Goal: Task Accomplishment & Management: Use online tool/utility

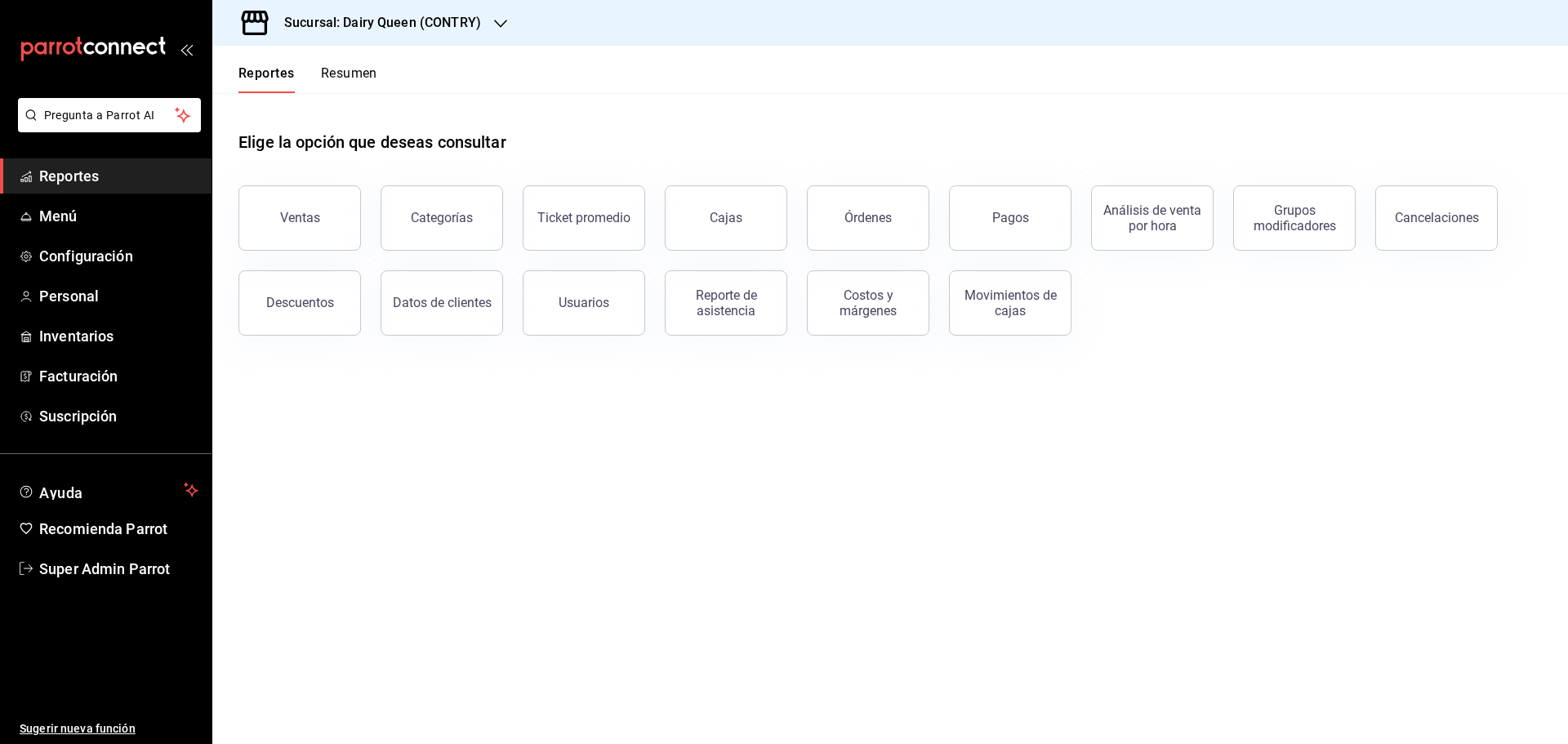
click at [367, 29] on h3 "Sucursal: Dairy Queen (CONTRY)" at bounding box center [377, 23] width 210 height 20
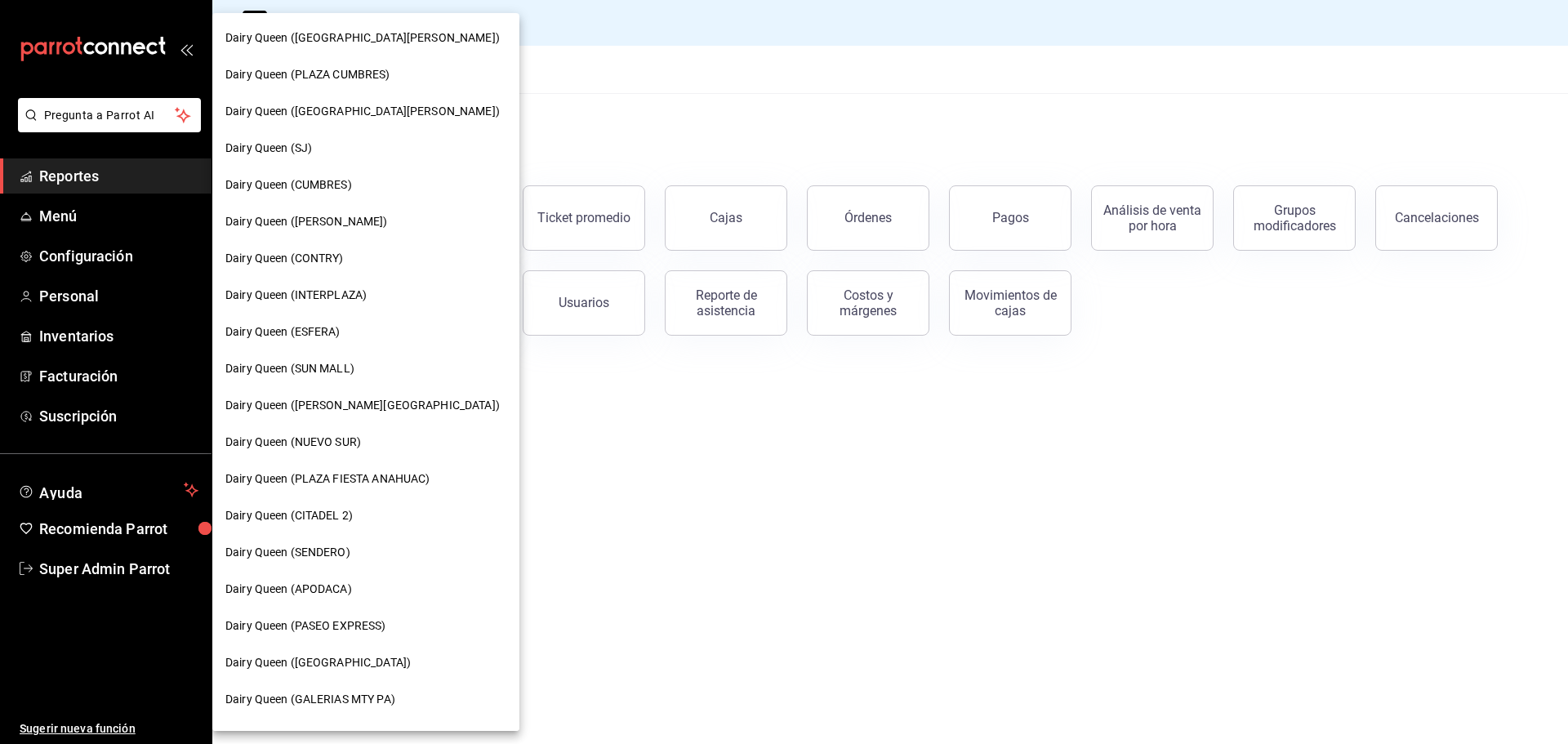
click at [300, 545] on span "Dairy Queen (SENDERO)" at bounding box center [287, 552] width 125 height 17
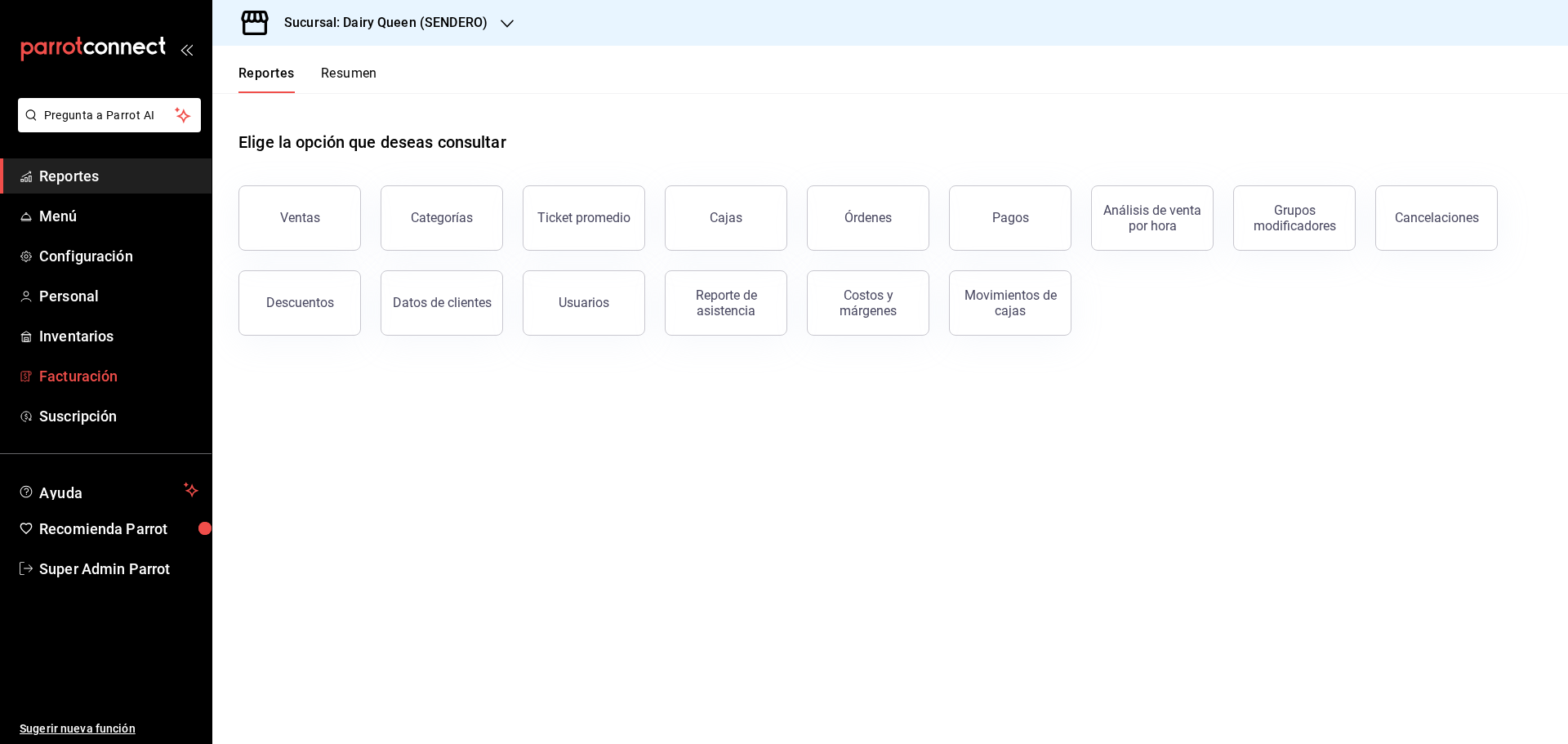
click at [81, 360] on link "Facturación" at bounding box center [106, 376] width 212 height 35
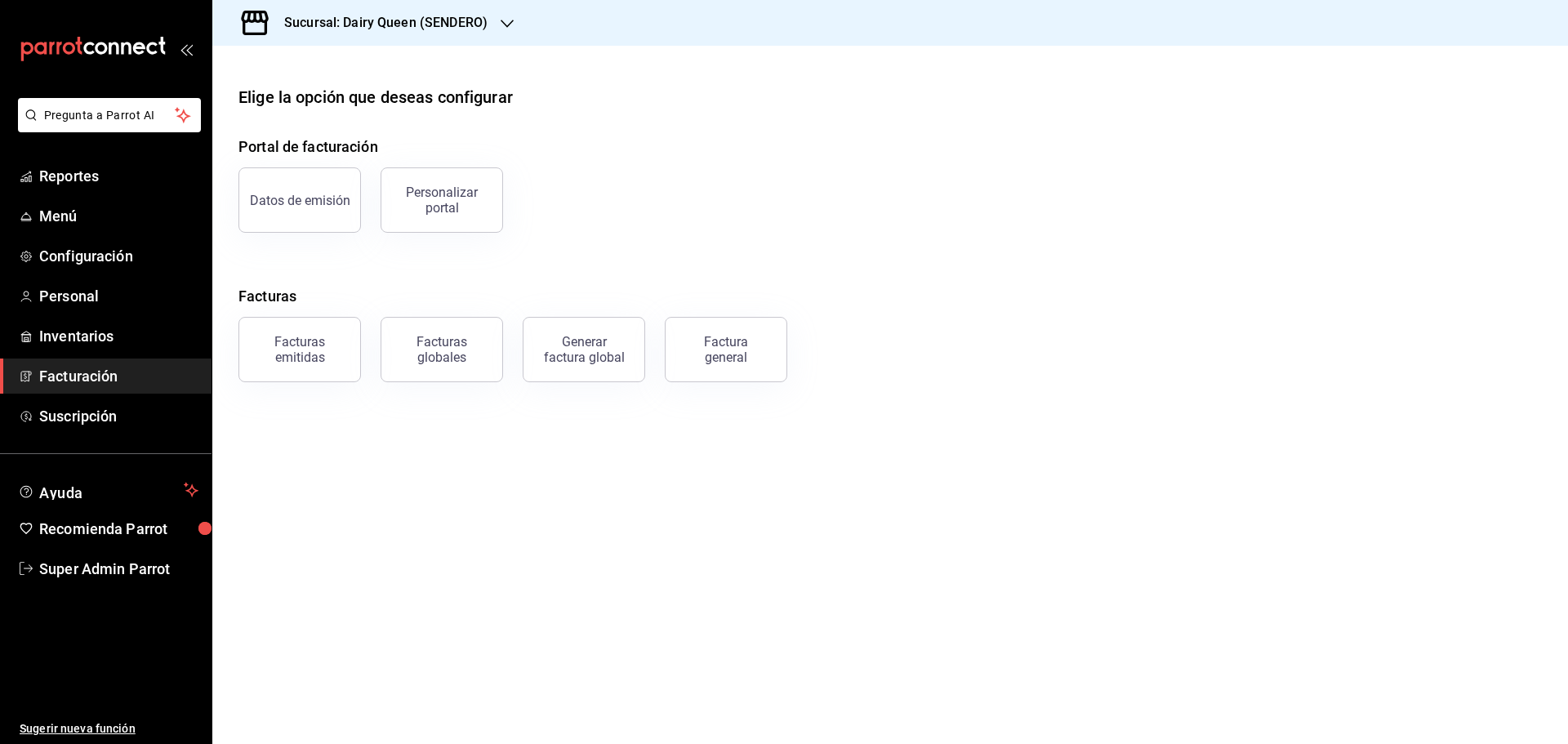
drag, startPoint x: 562, startPoint y: 350, endPoint x: 472, endPoint y: 440, distance: 127.3
click at [562, 350] on div "Generar factura global" at bounding box center [583, 350] width 81 height 31
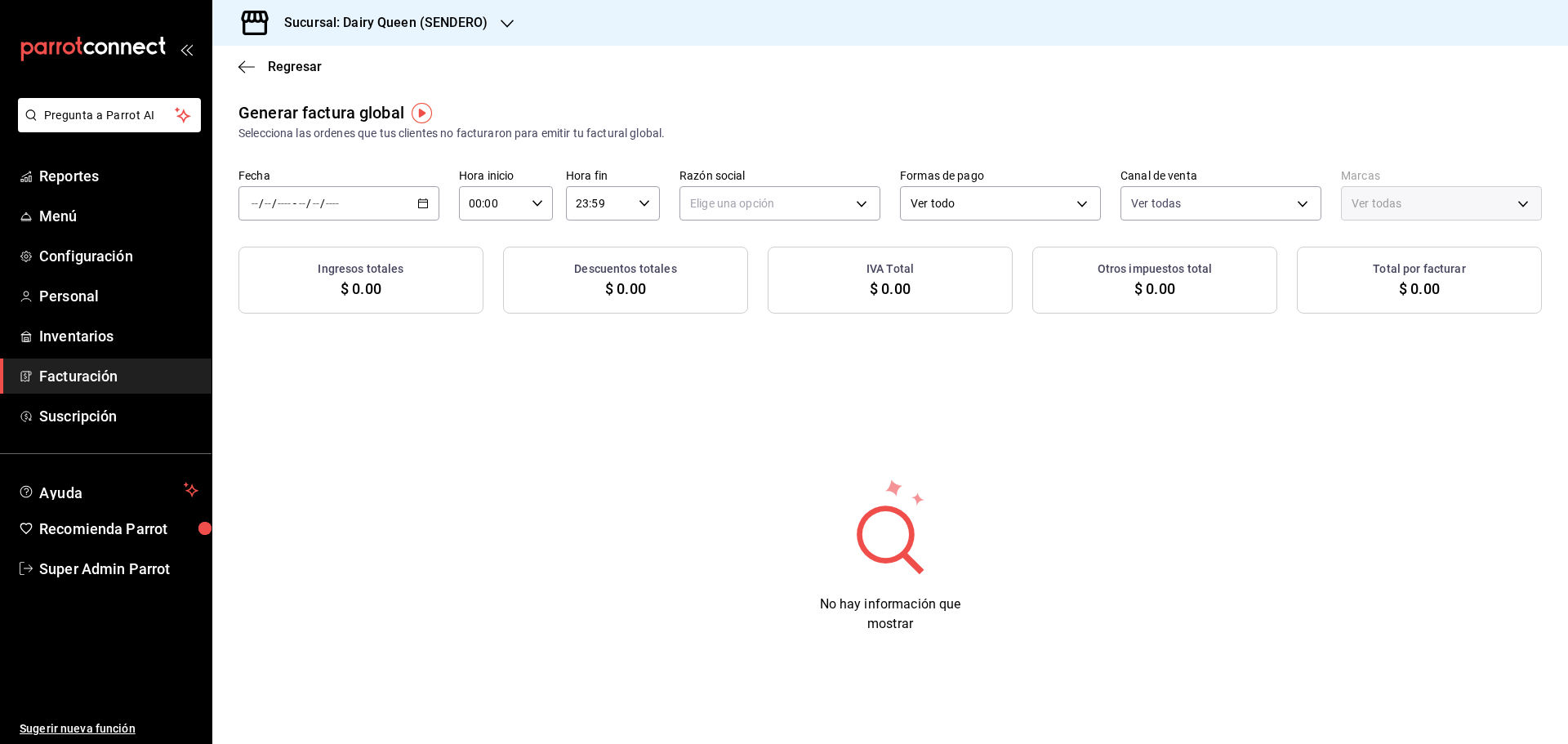
type input "PARROT,UBER_EATS,RAPPI,DIDI_FOOD,ONLINE"
click at [414, 199] on div "/ / - / /" at bounding box center [338, 203] width 201 height 34
click at [296, 259] on span "Rango de fechas" at bounding box center [315, 252] width 126 height 17
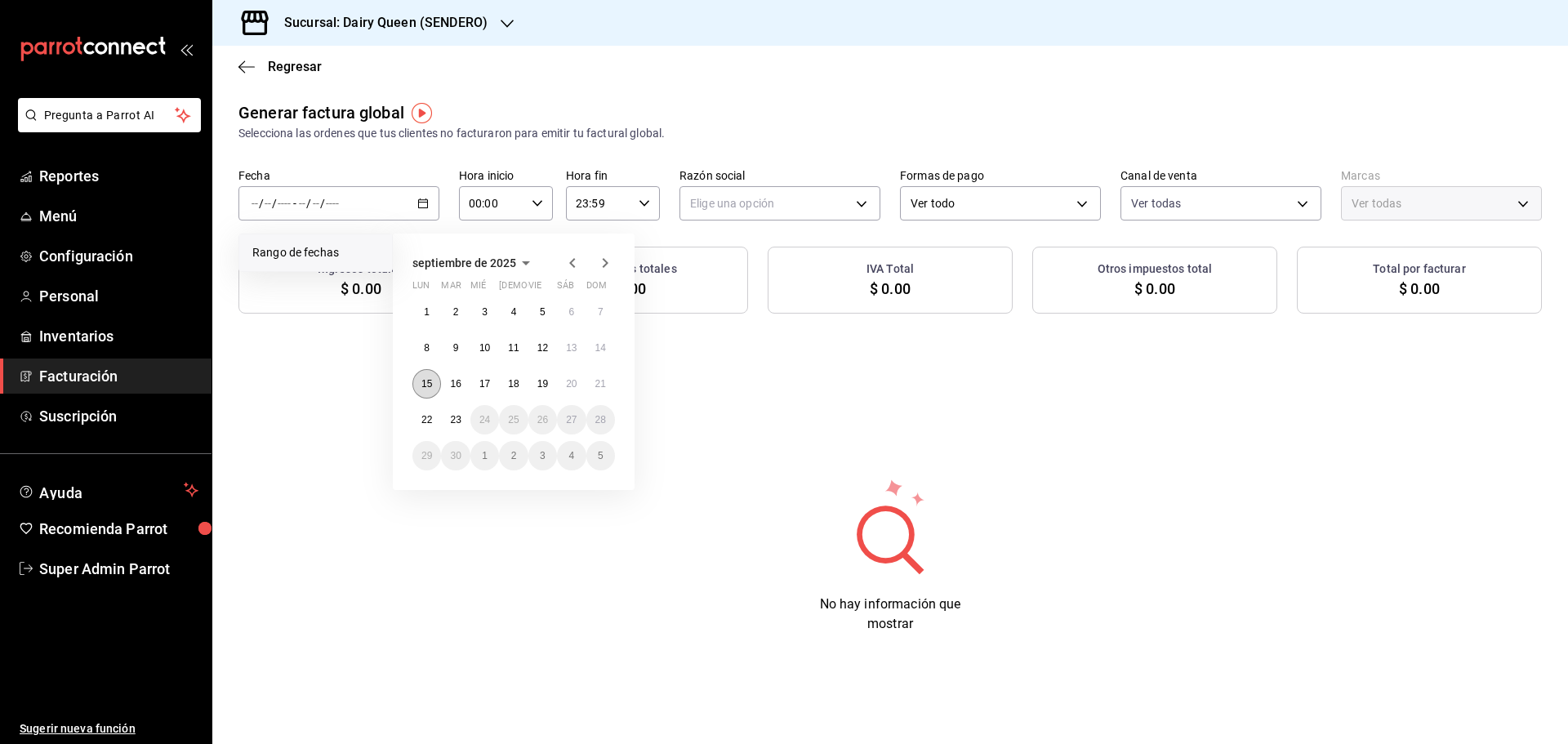
click at [431, 383] on abbr "15" at bounding box center [427, 384] width 11 height 12
click at [601, 379] on abbr "21" at bounding box center [600, 384] width 11 height 12
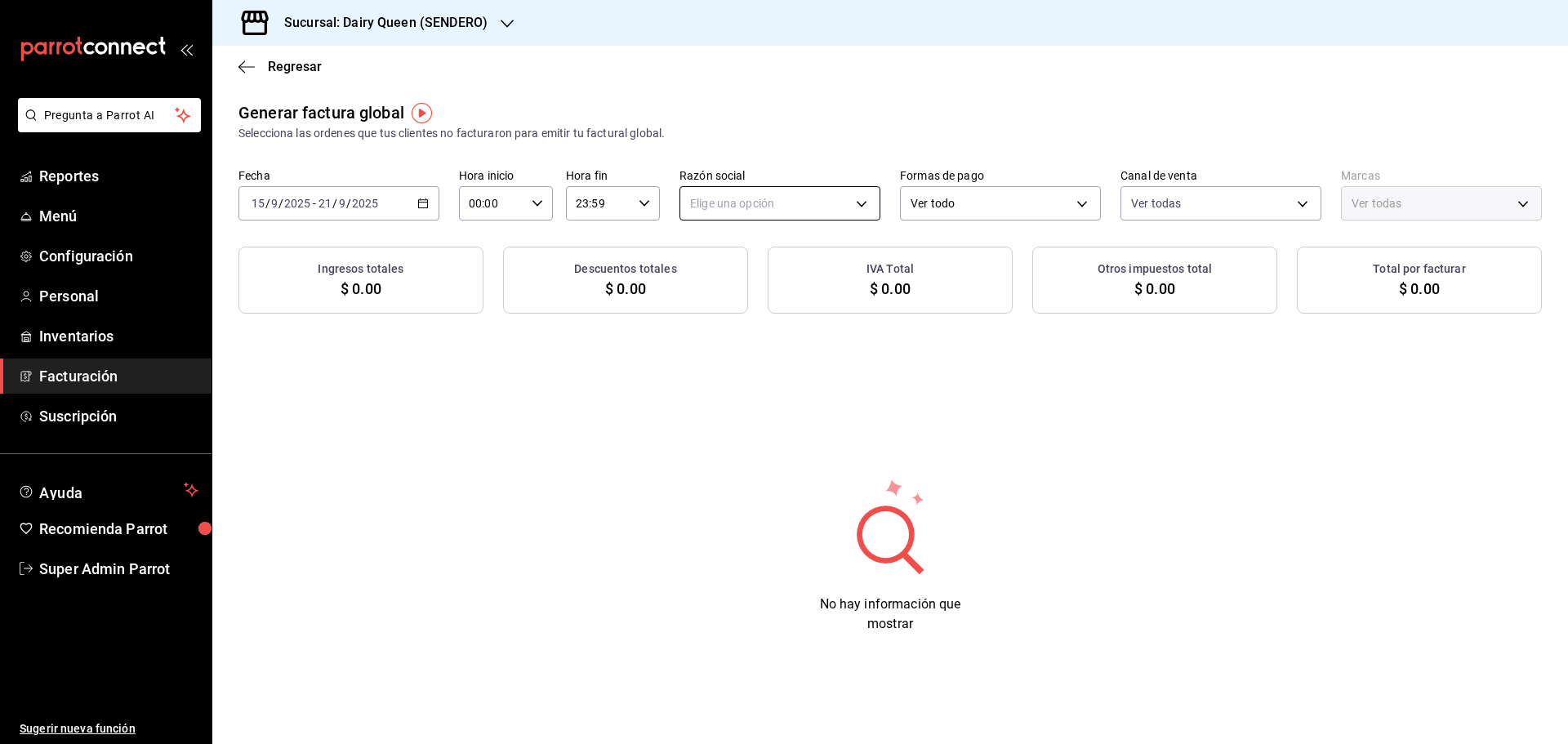
click at [761, 200] on body "Pregunta a Parrot AI Reportes Menú Configuración Personal Inventarios Facturaci…" at bounding box center [784, 372] width 1568 height 744
click at [791, 285] on li "LEVA NEGOCIOS Y FRANQUICIAS" at bounding box center [780, 286] width 199 height 30
type input "1f792540-60ff-4881-9ceb-58d83b417625"
type input "faa19241-cb37-4dd1-b540-c7310fbb5ac4"
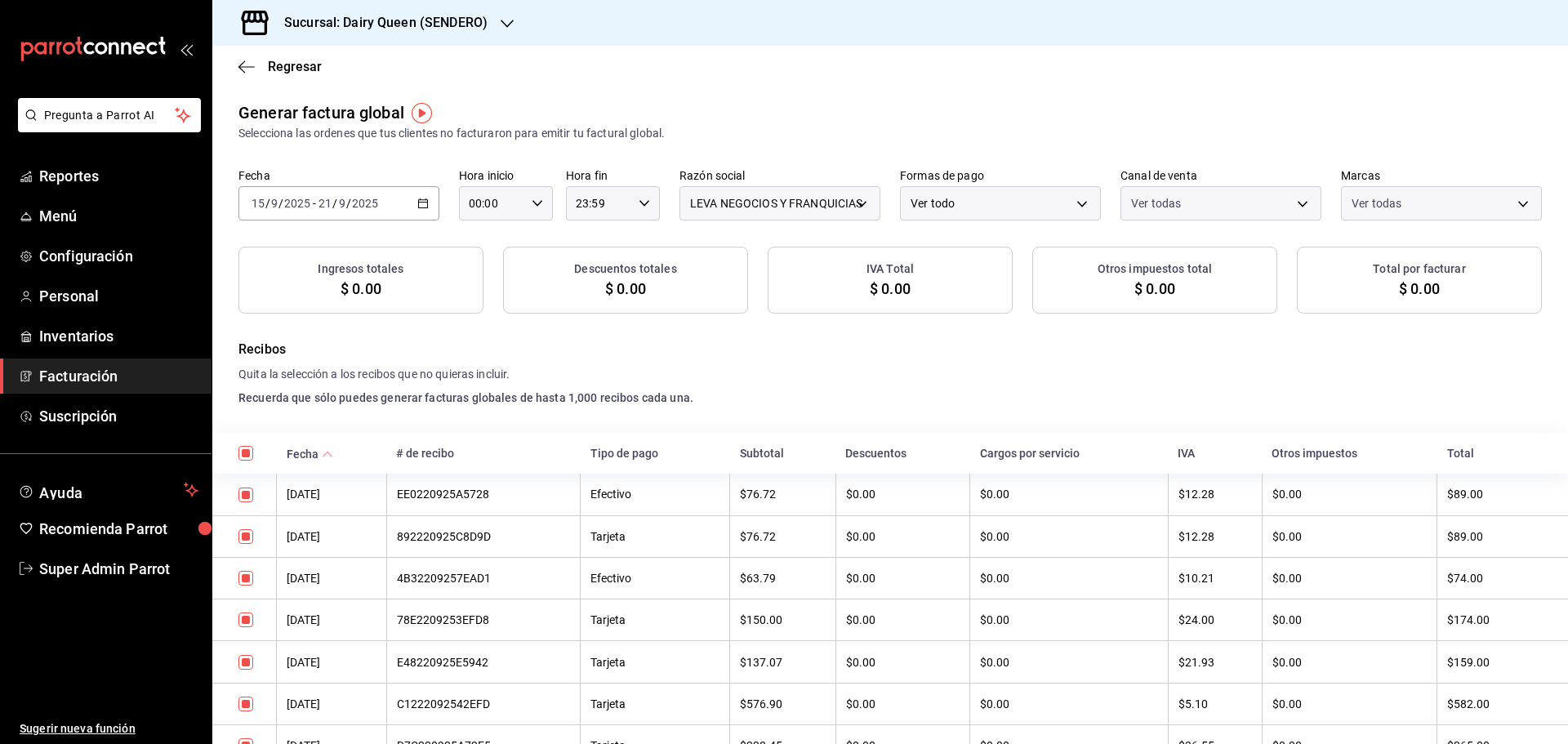
checkbox input "true"
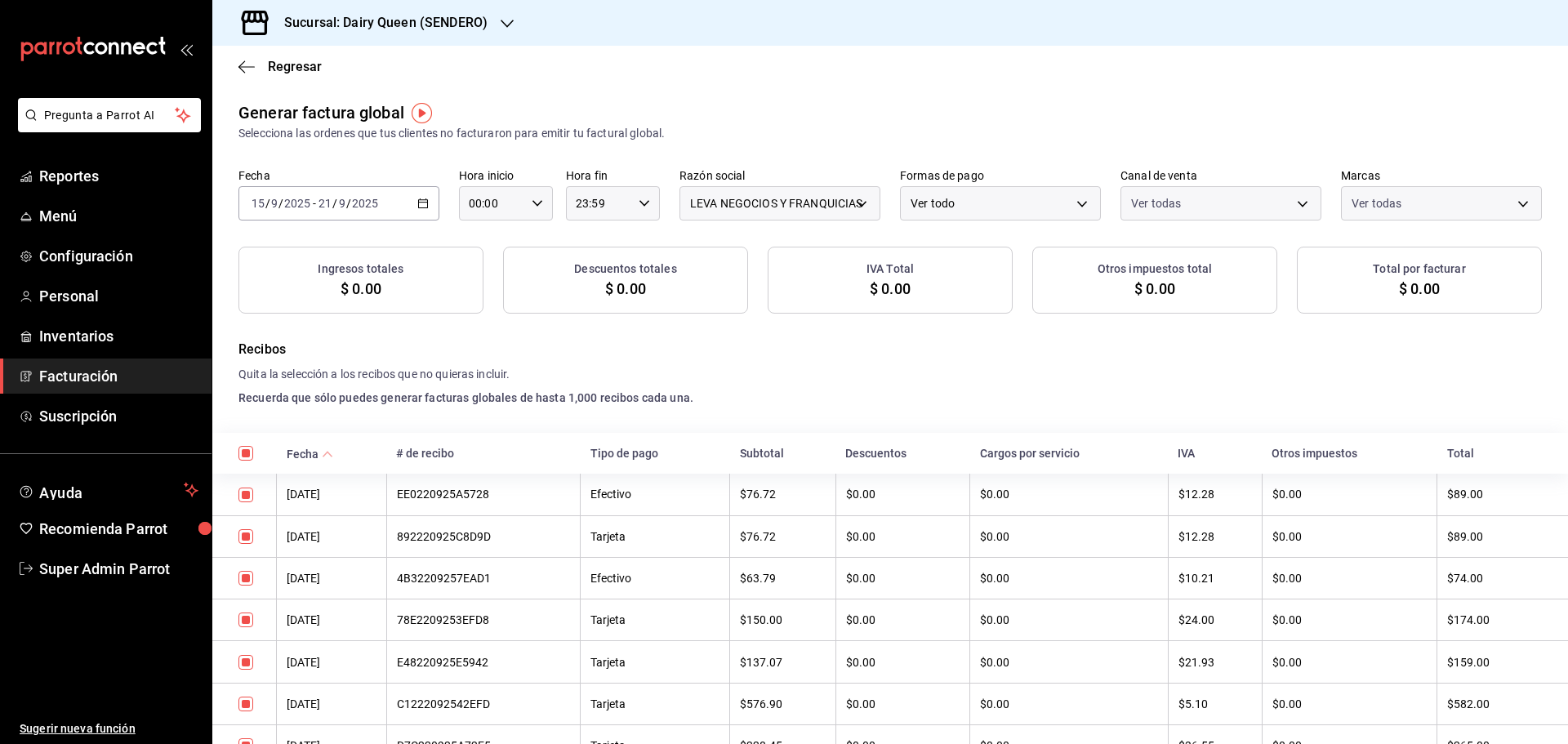
checkbox input "true"
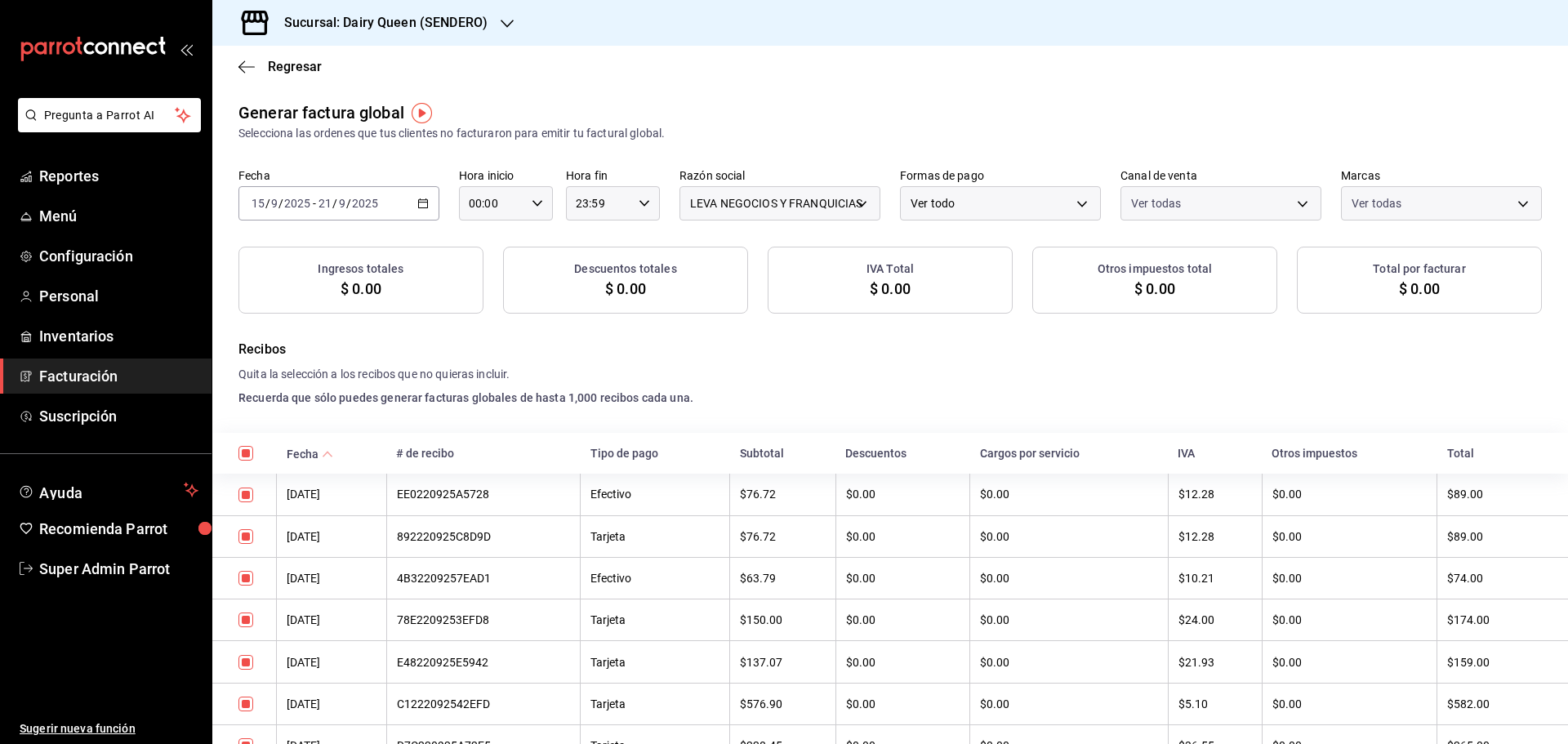
checkbox input "true"
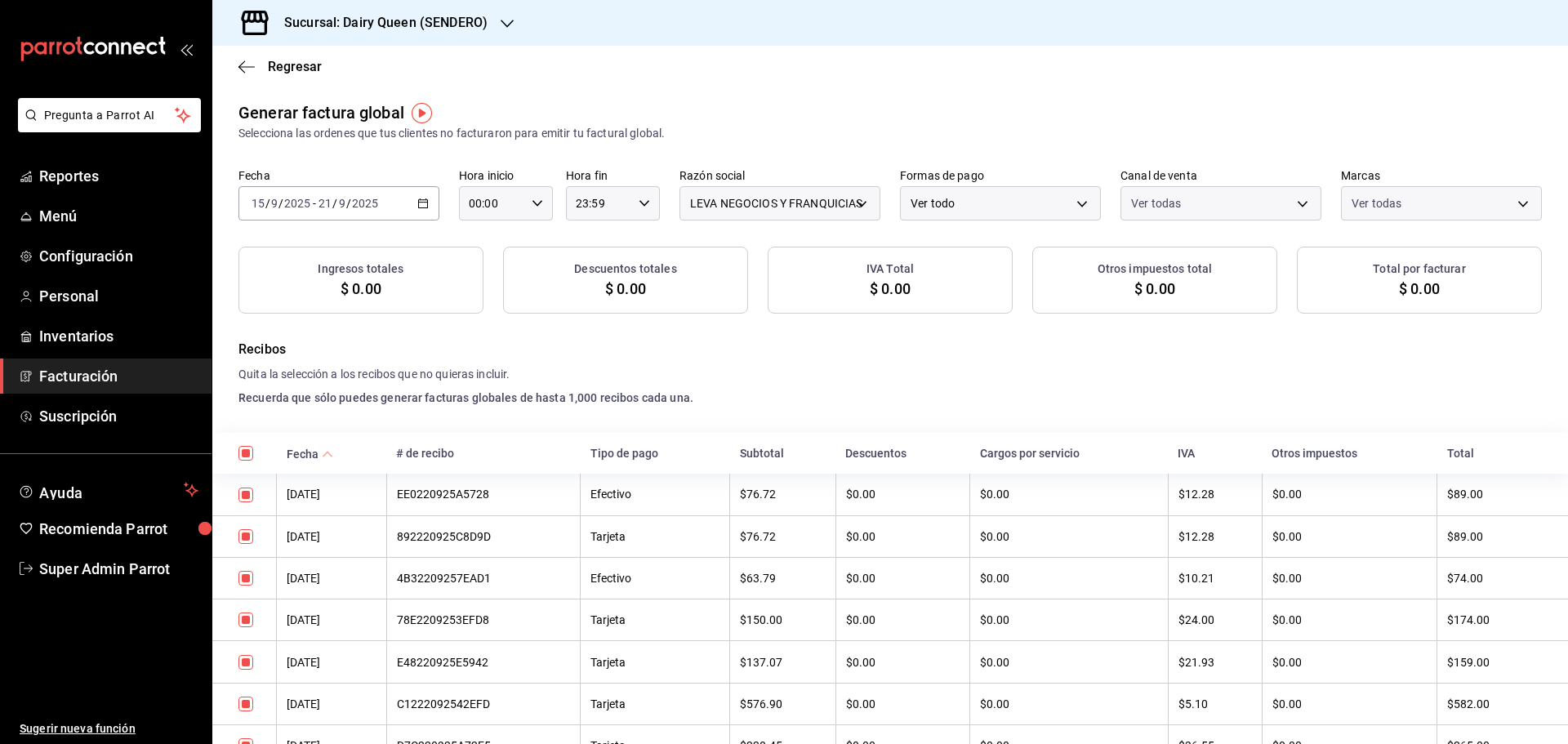
checkbox input "true"
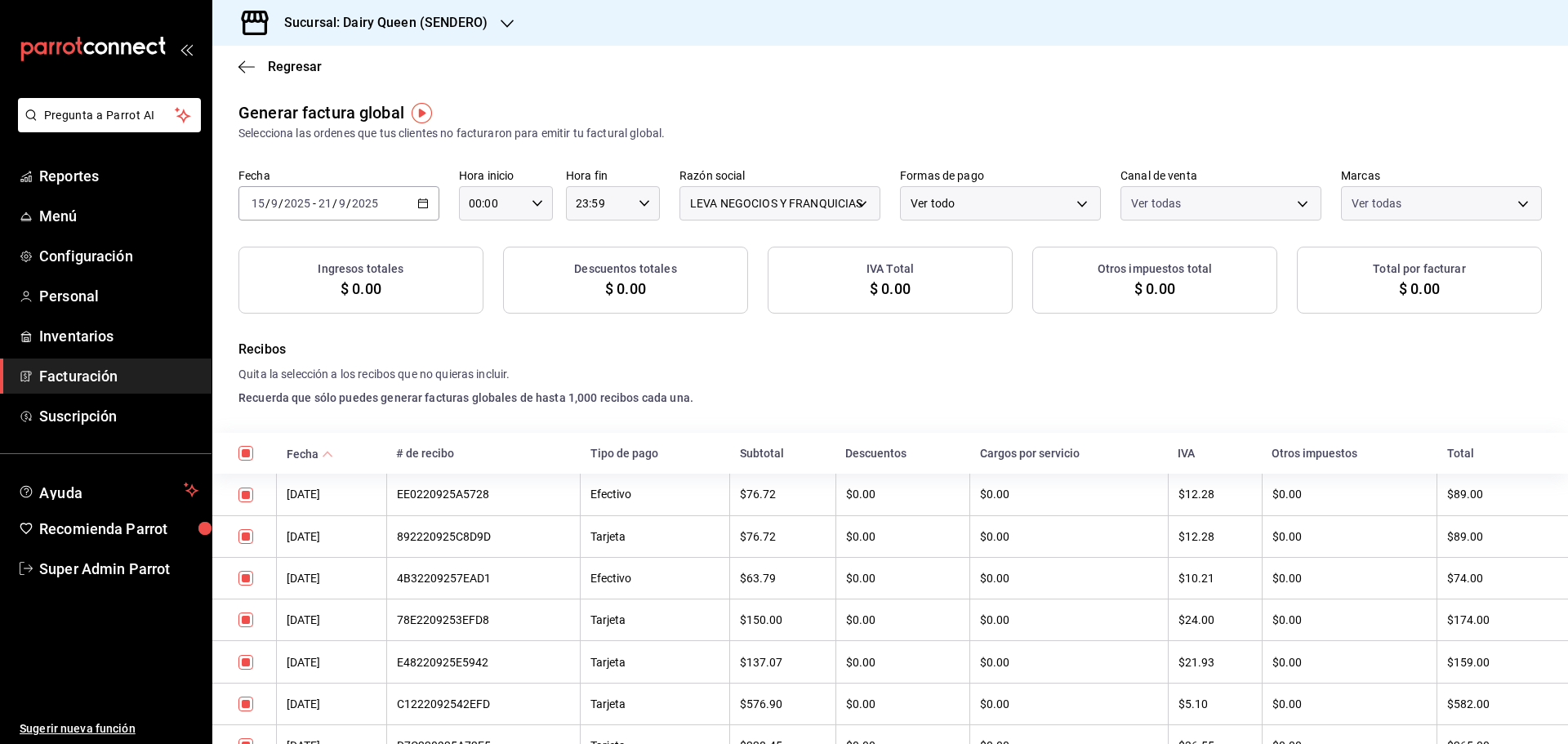
checkbox input "true"
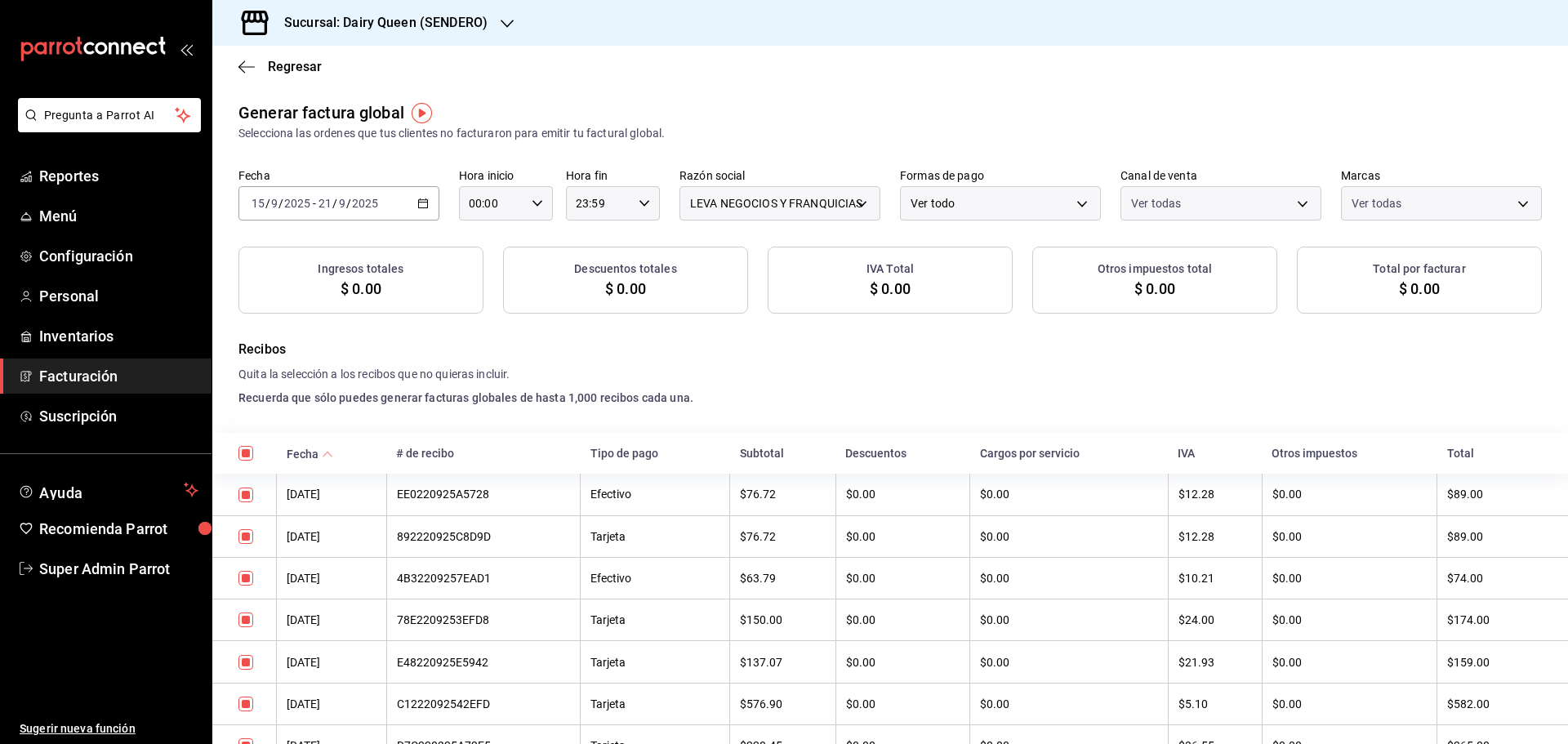
checkbox input "true"
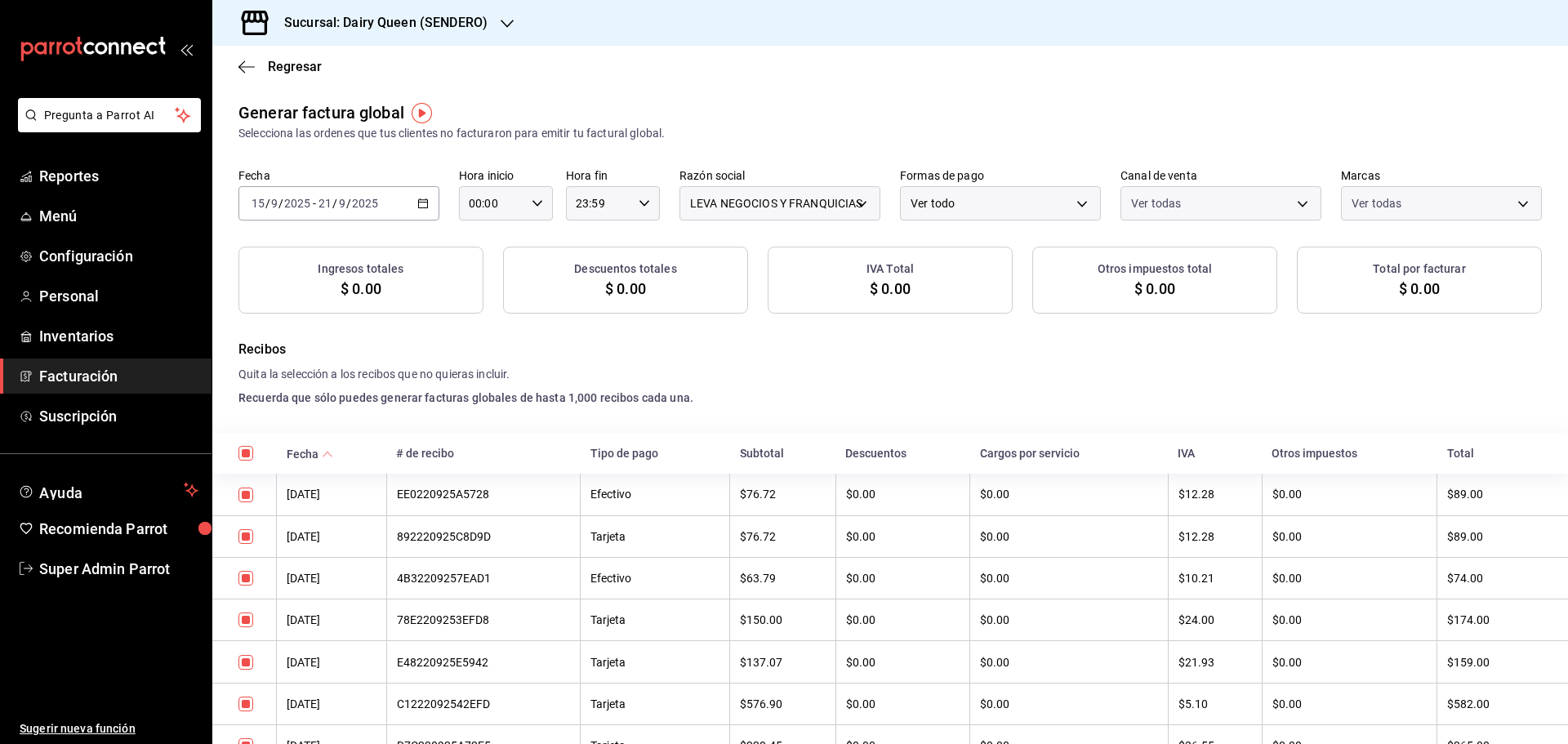
checkbox input "true"
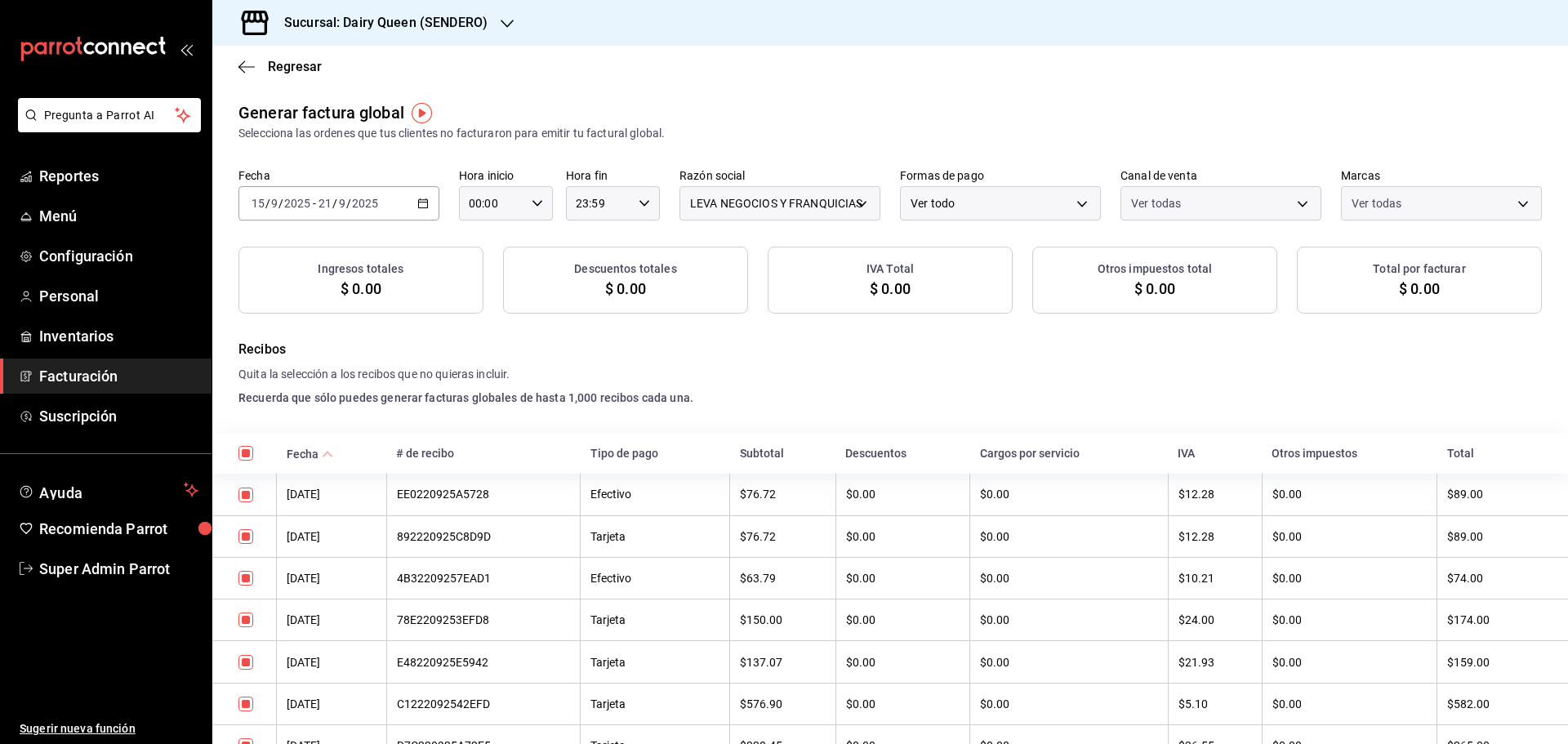
checkbox input "true"
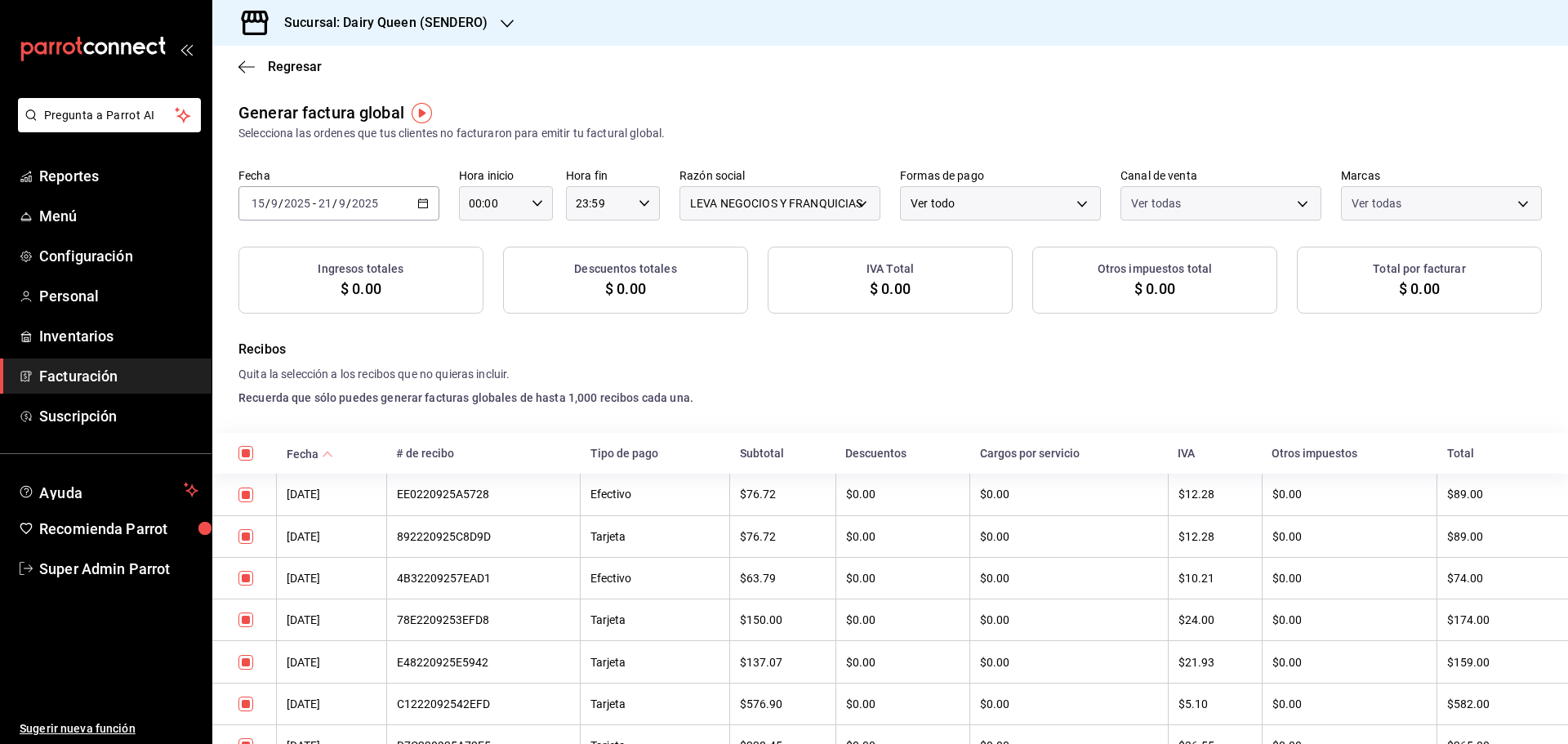
checkbox input "true"
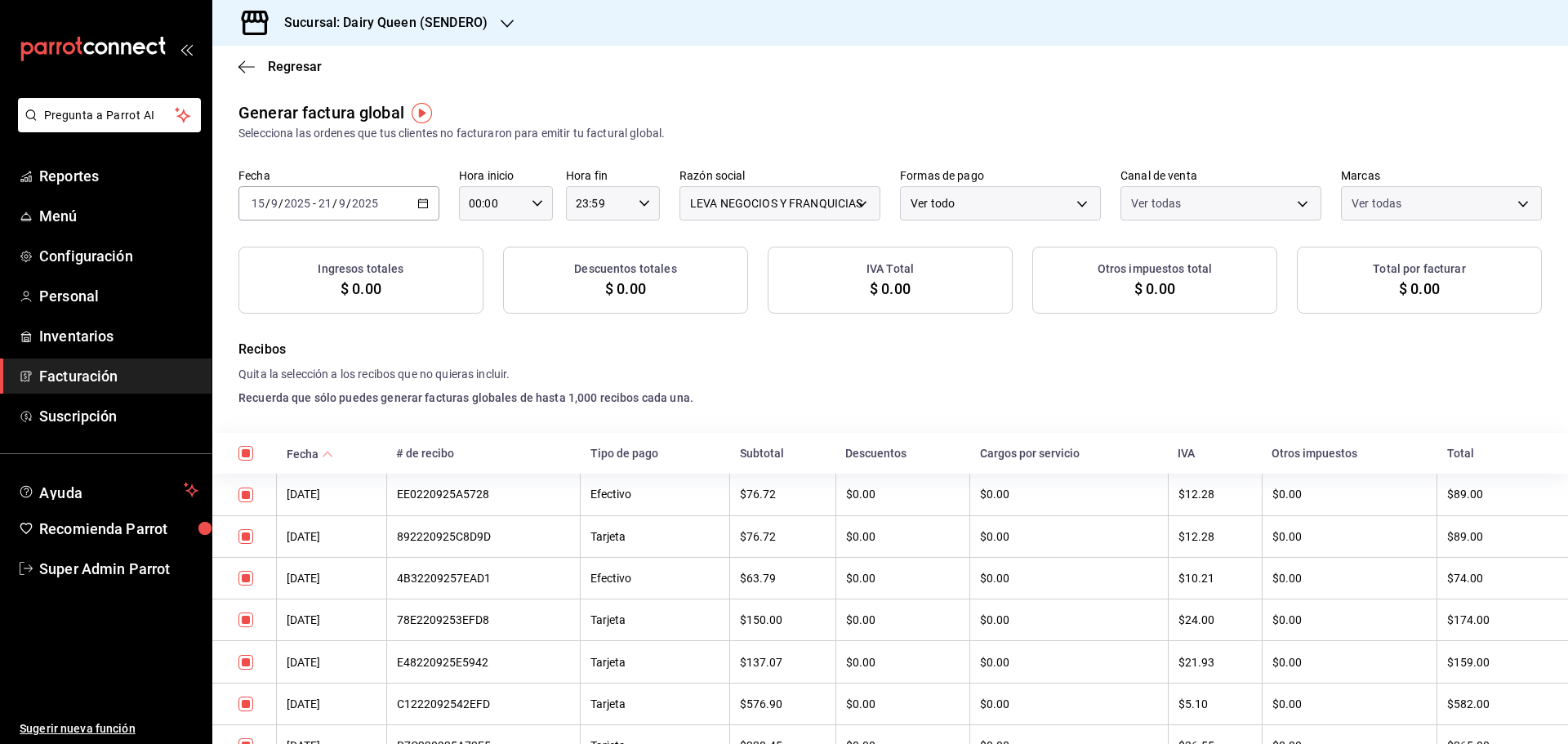
checkbox input "true"
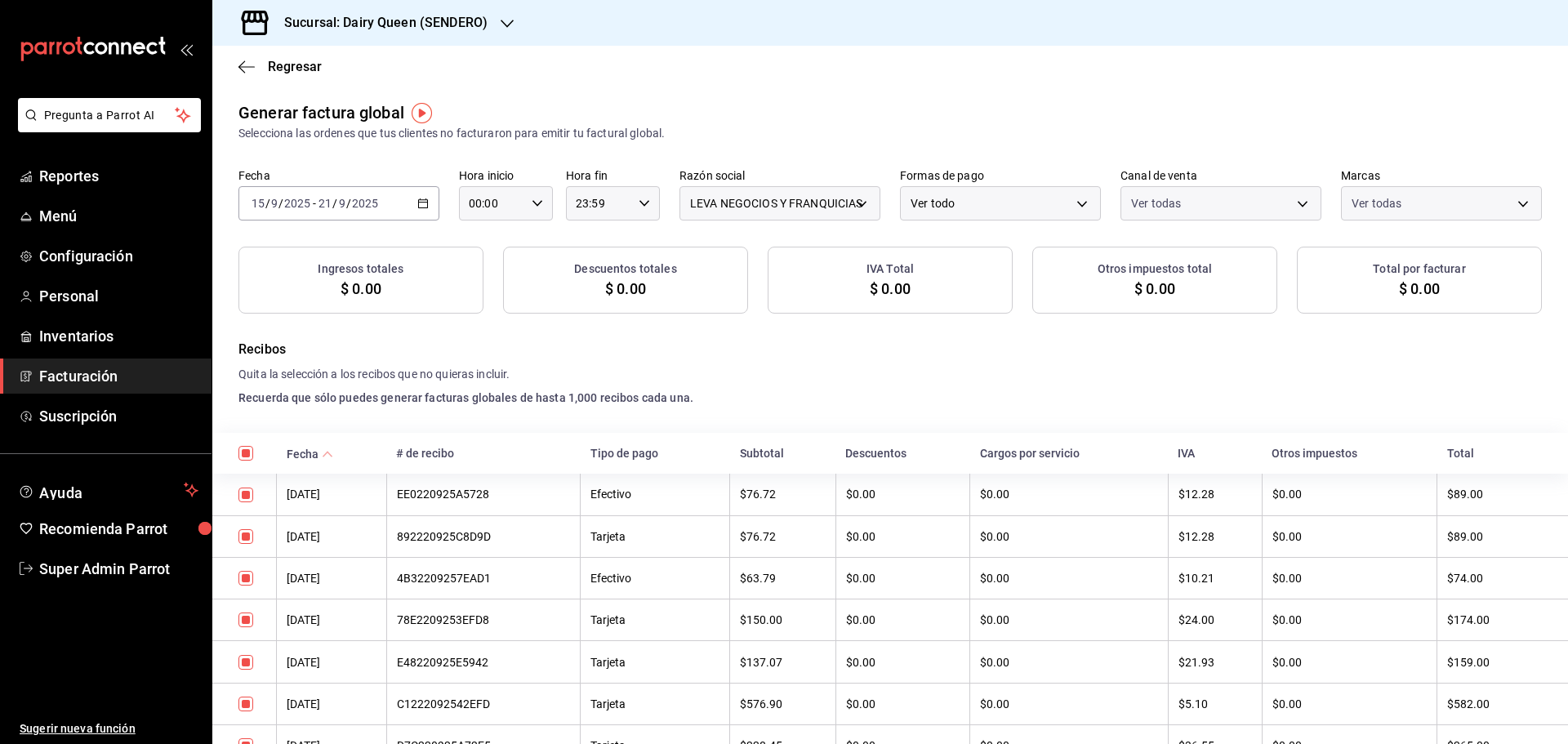
checkbox input "true"
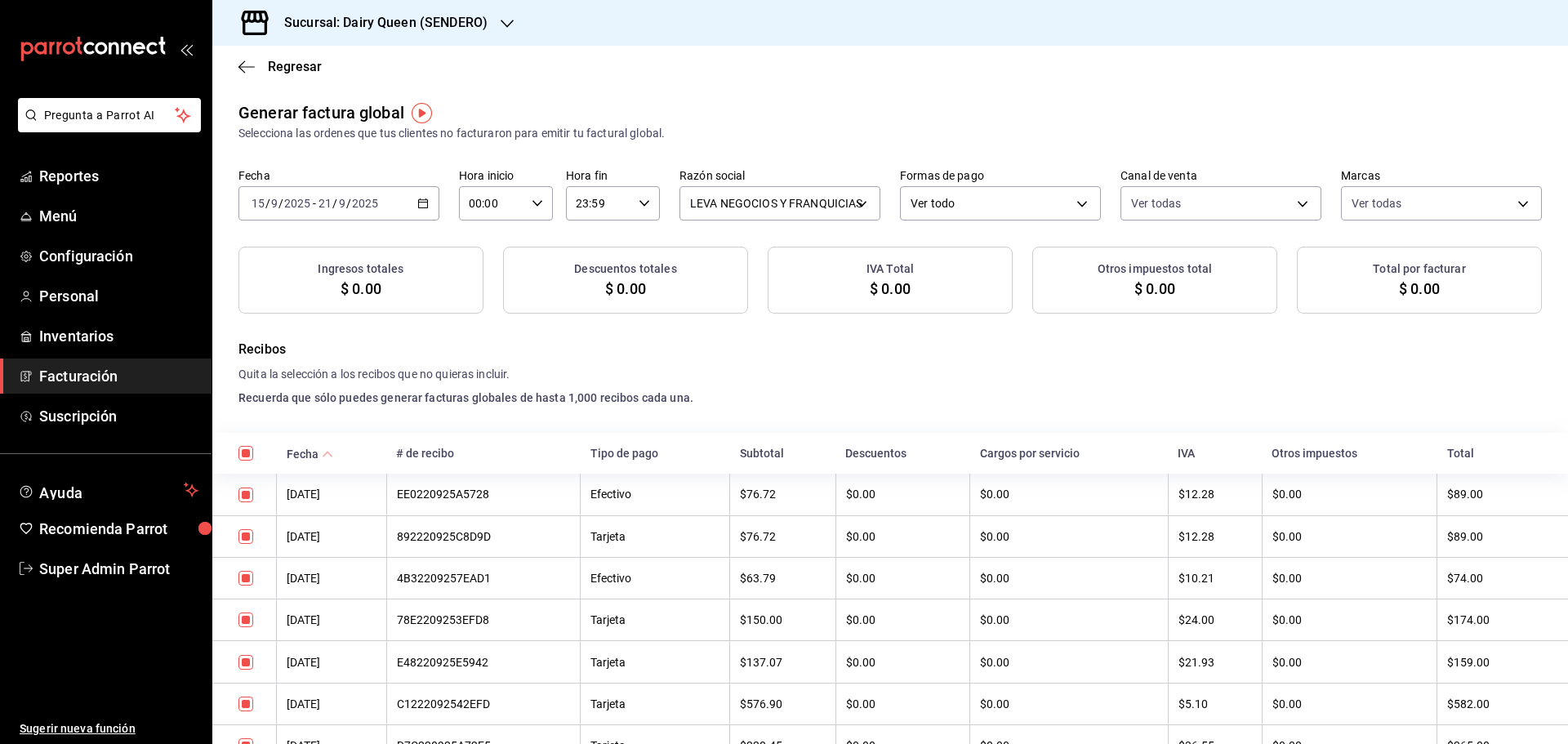
checkbox input "true"
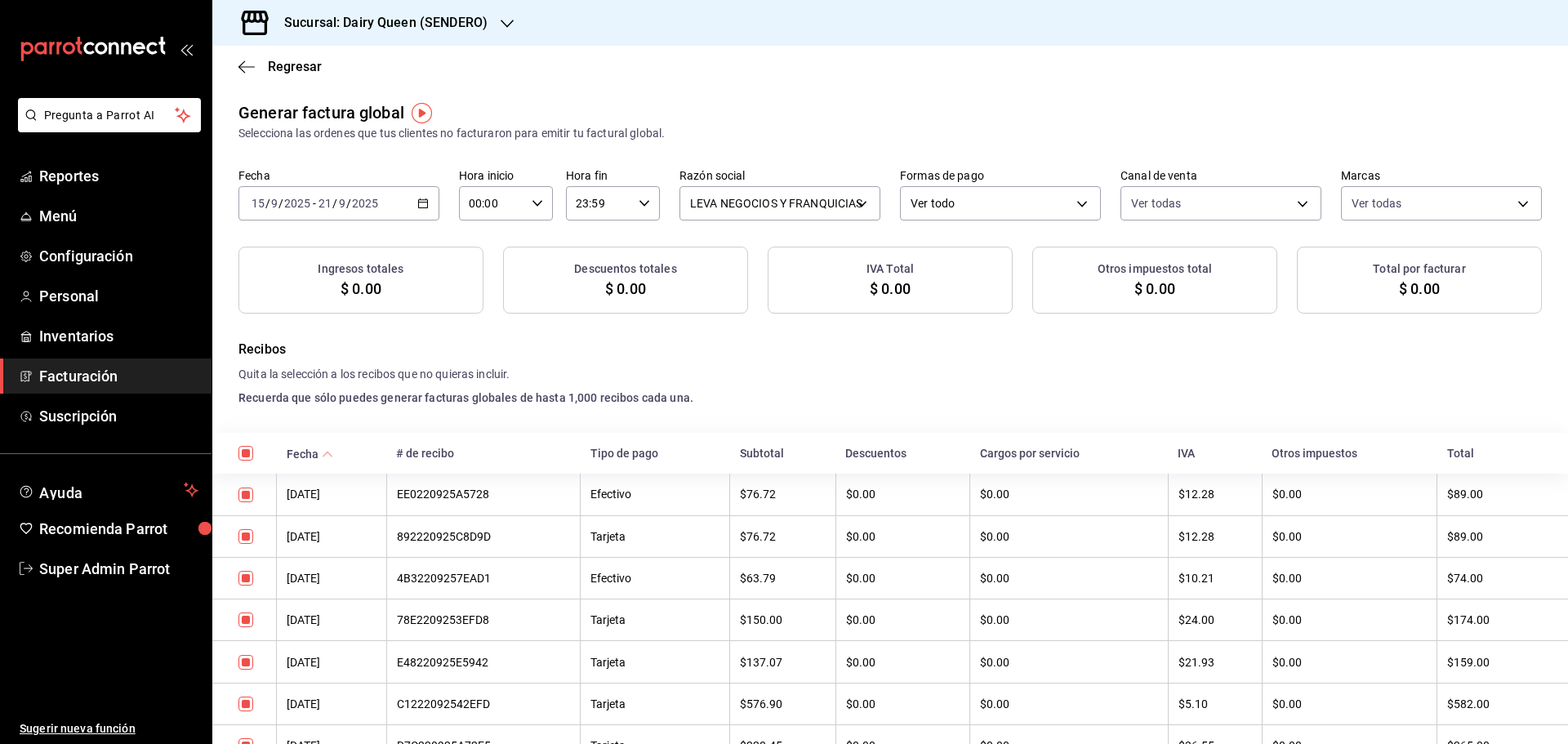
checkbox input "true"
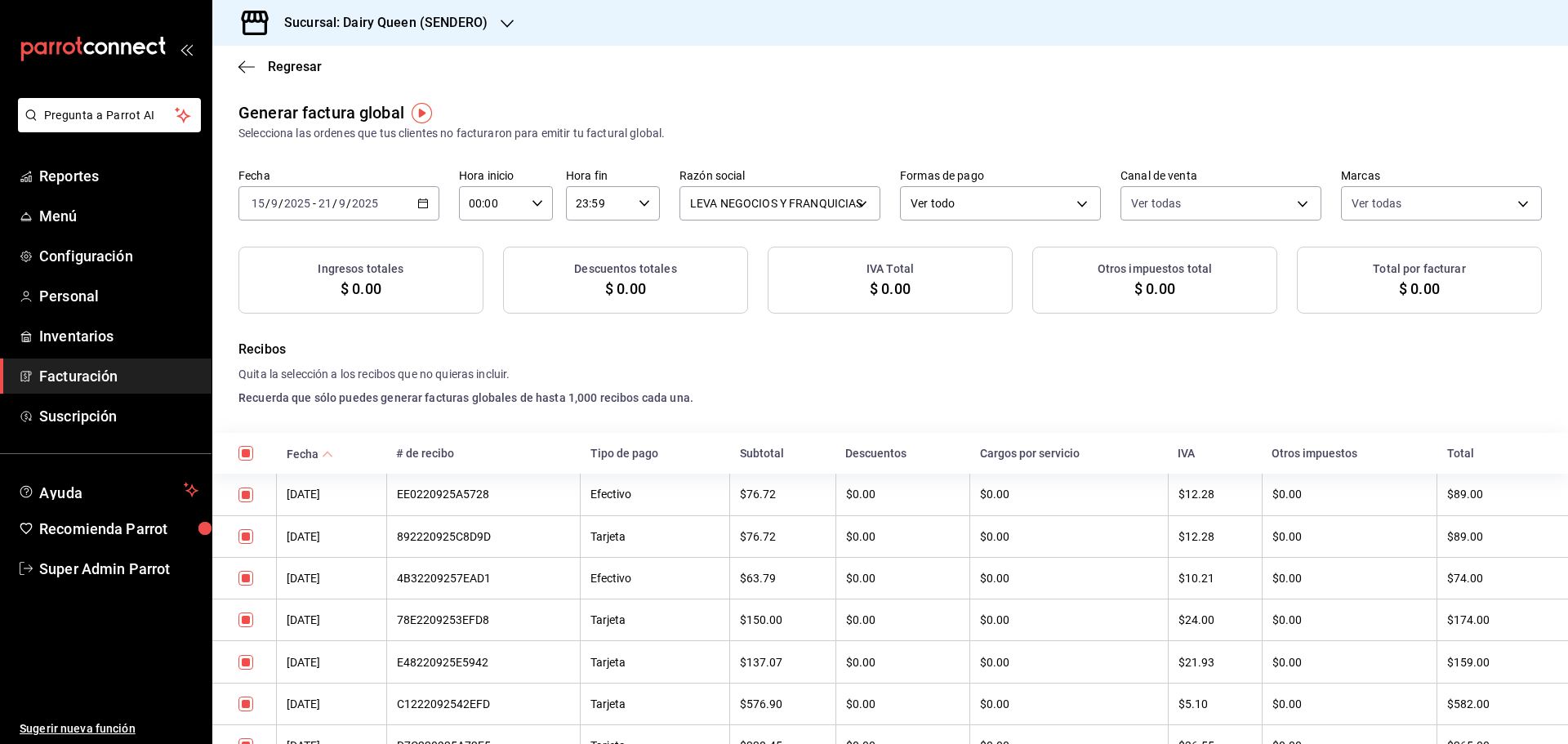
checkbox input "true"
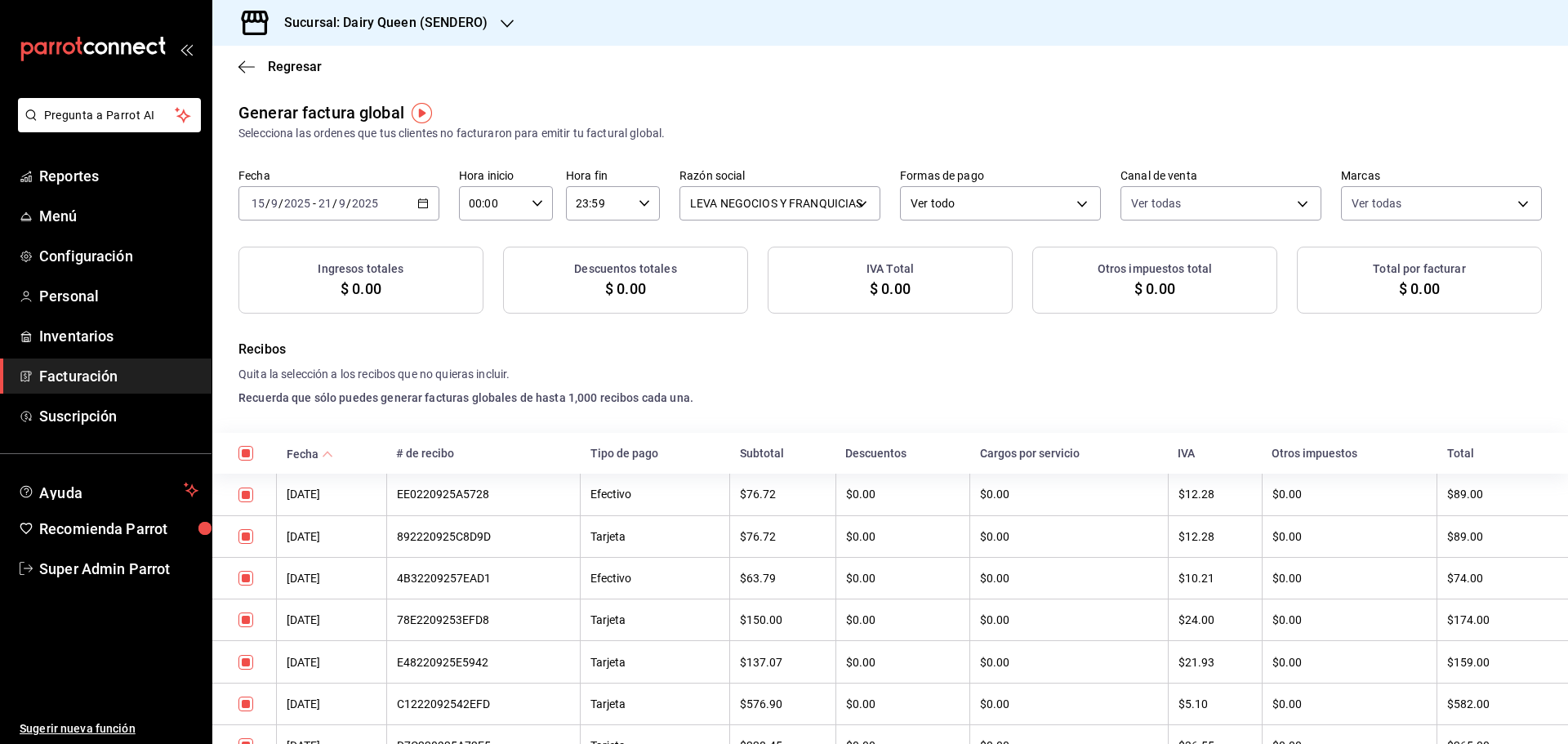
checkbox input "true"
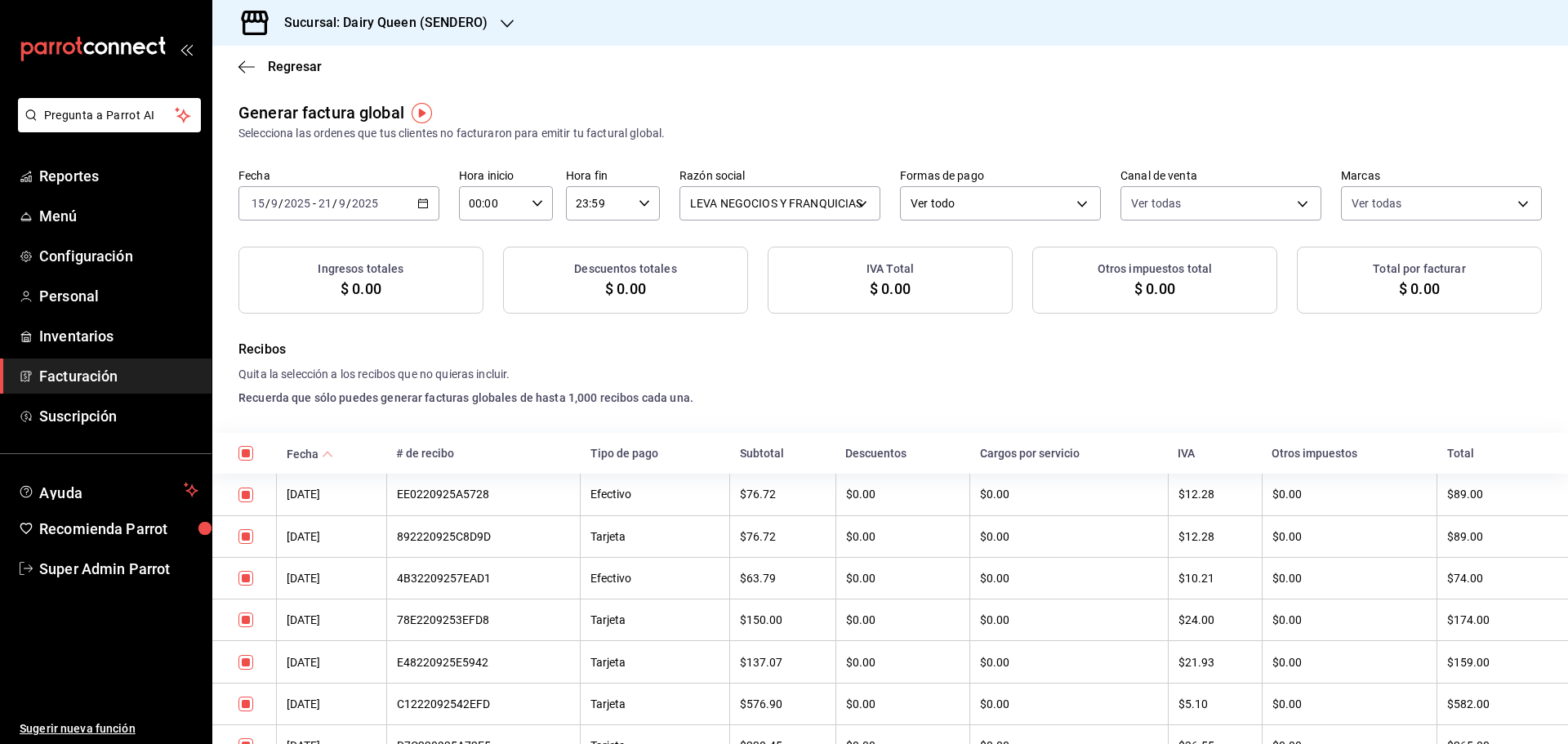
checkbox input "true"
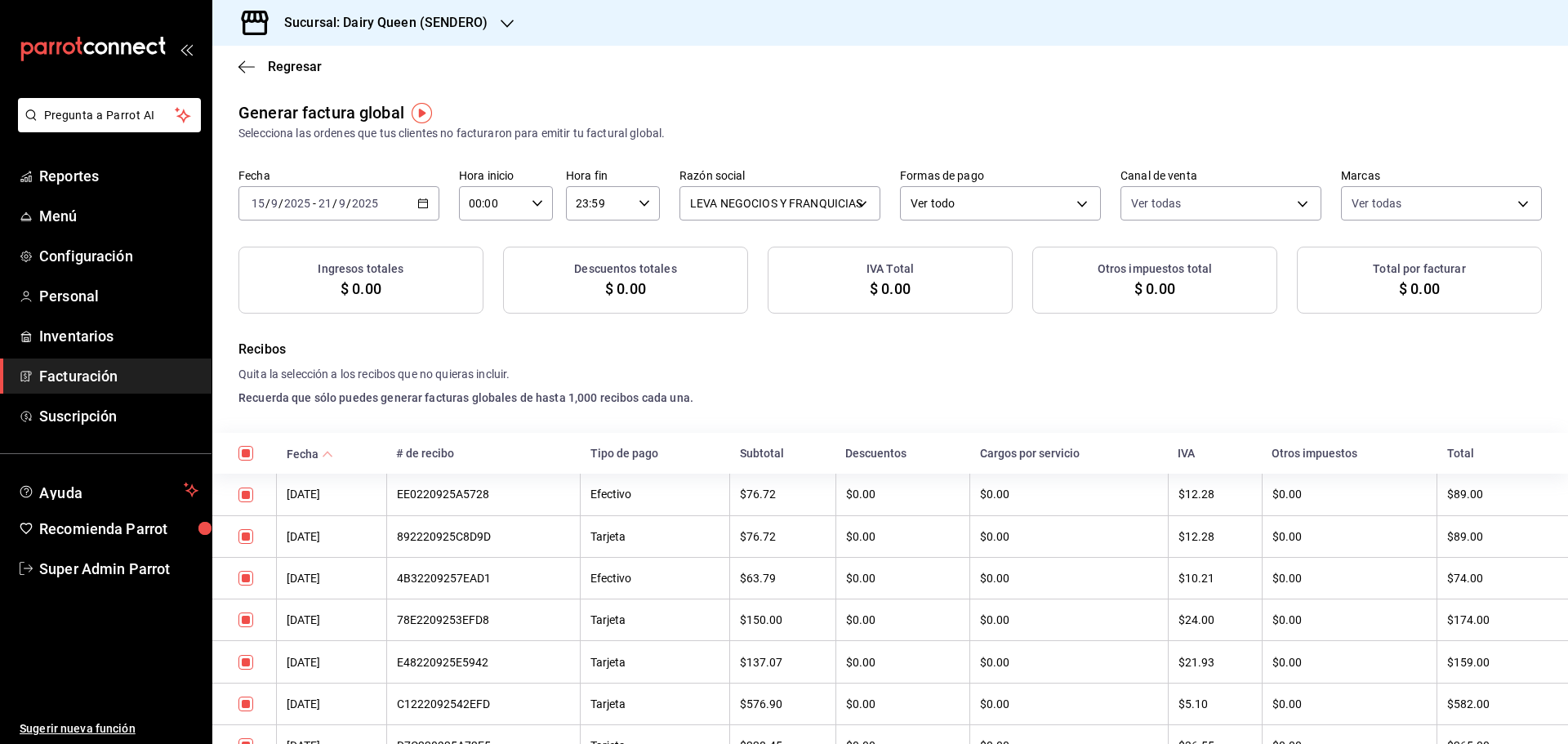
checkbox input "true"
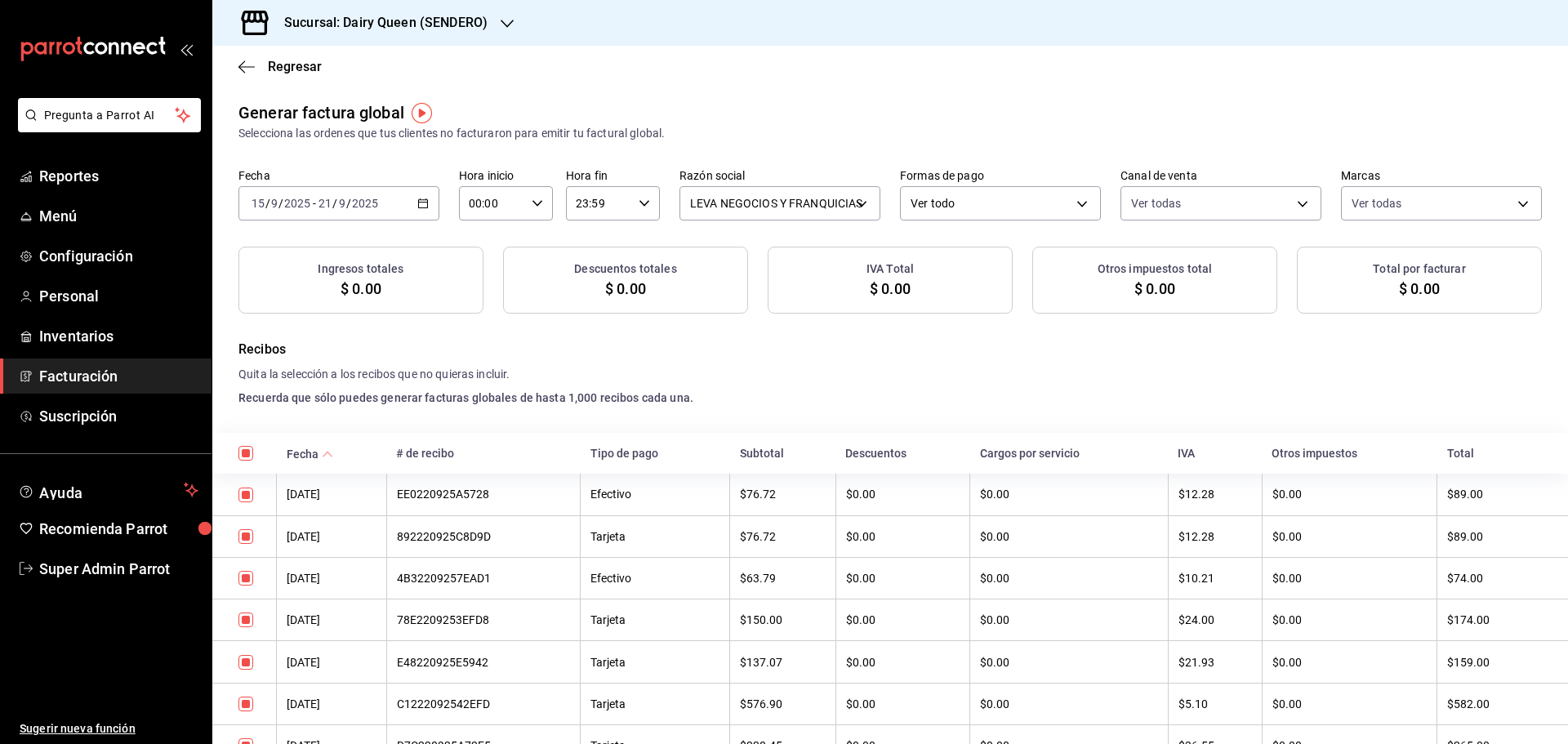
checkbox input "true"
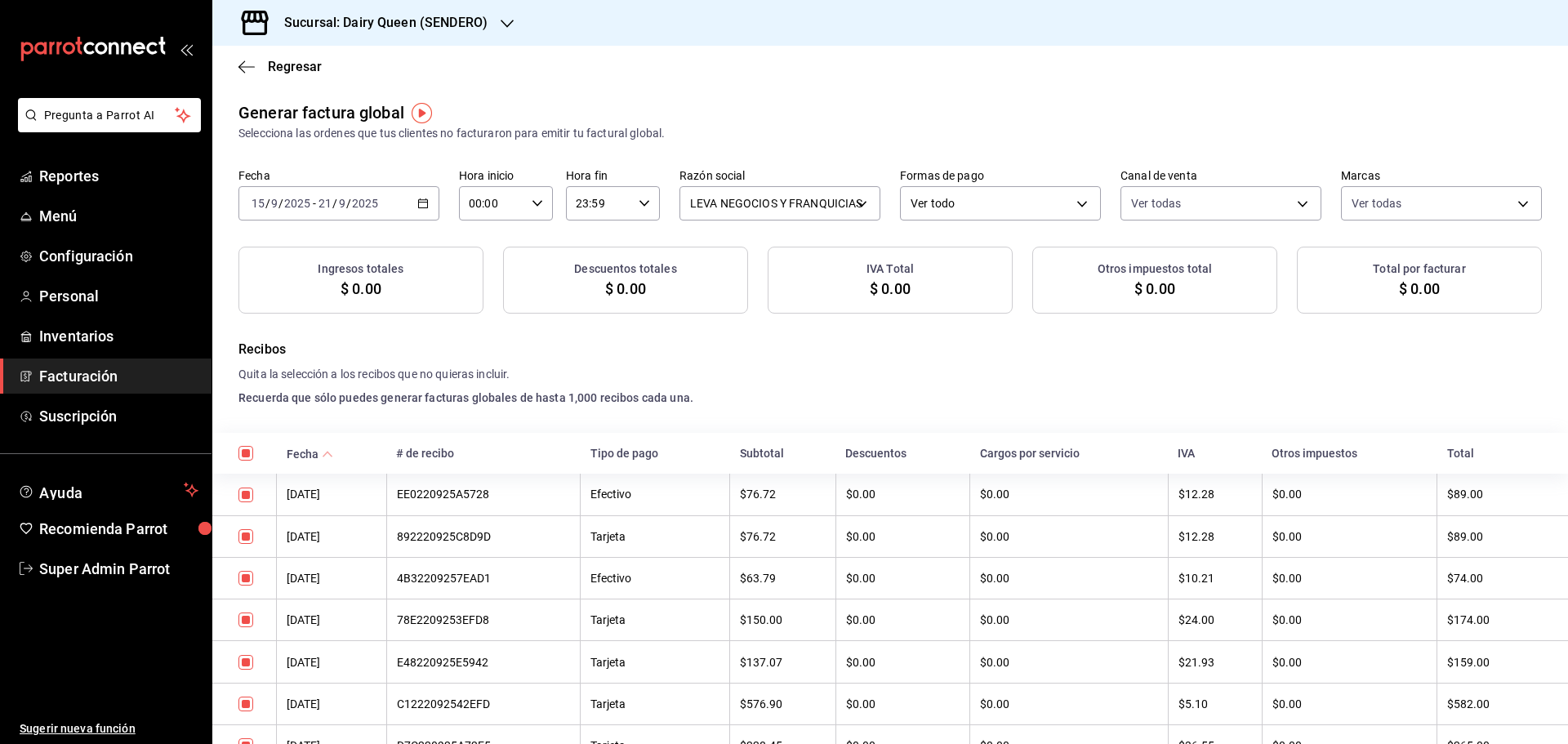
checkbox input "true"
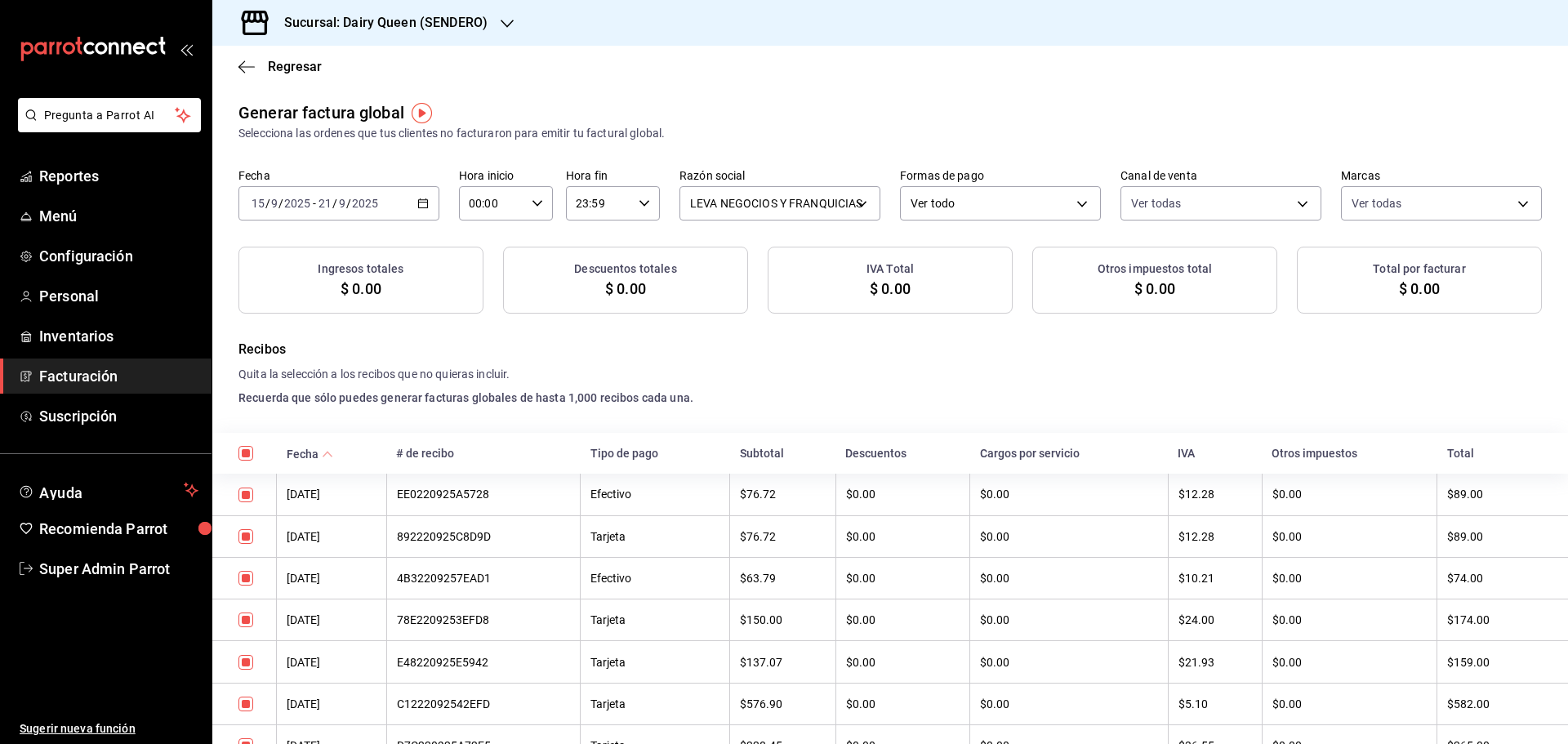
checkbox input "true"
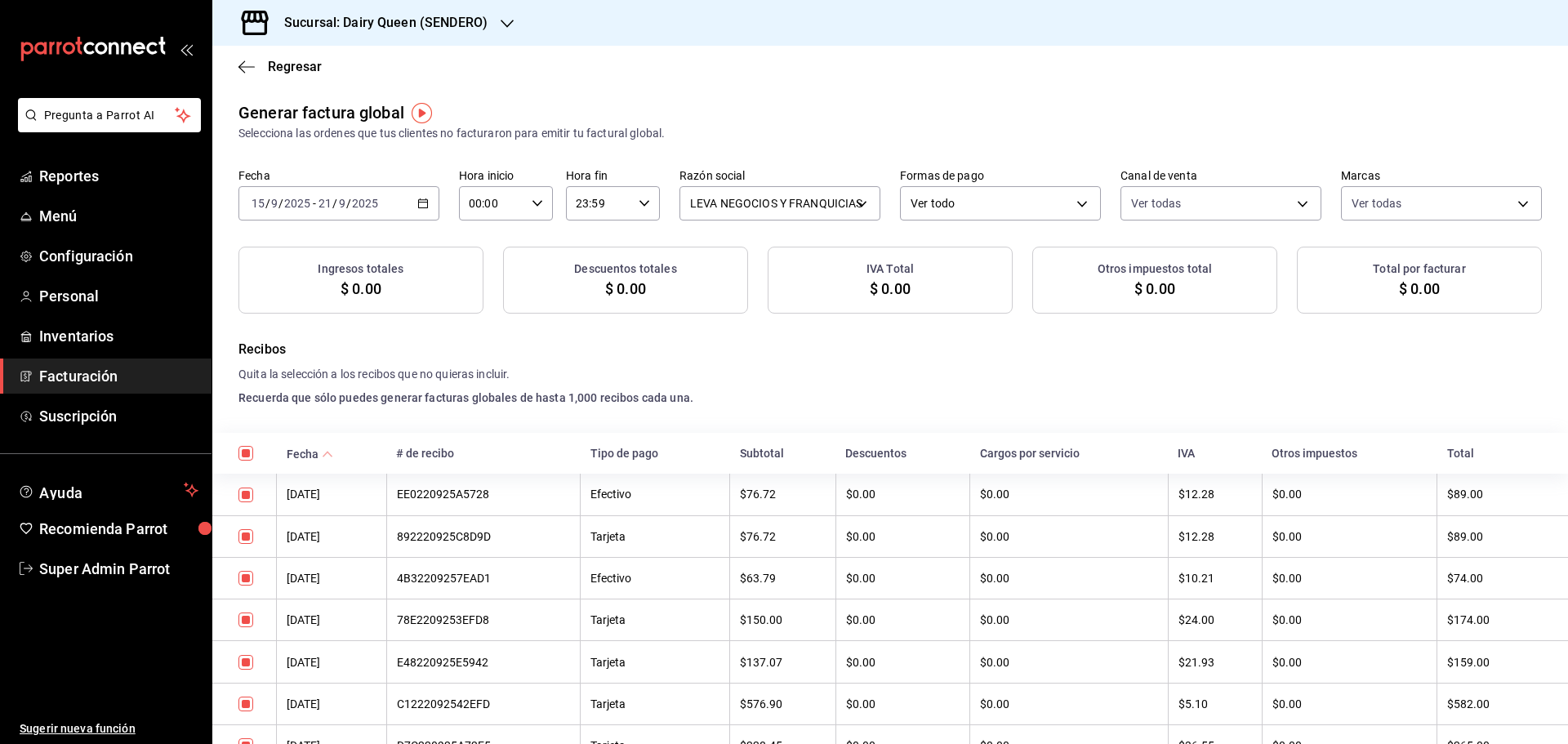
checkbox input "true"
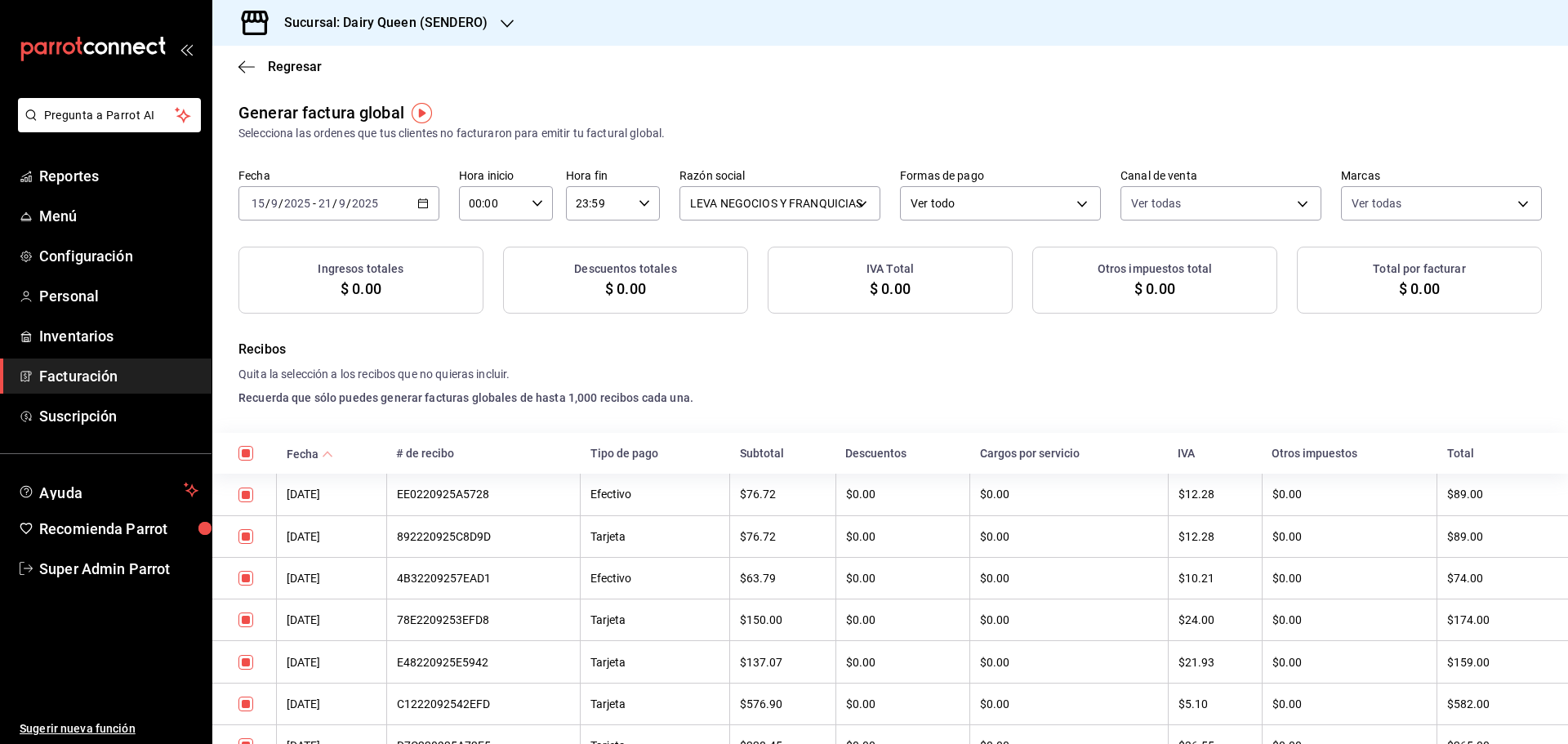
checkbox input "true"
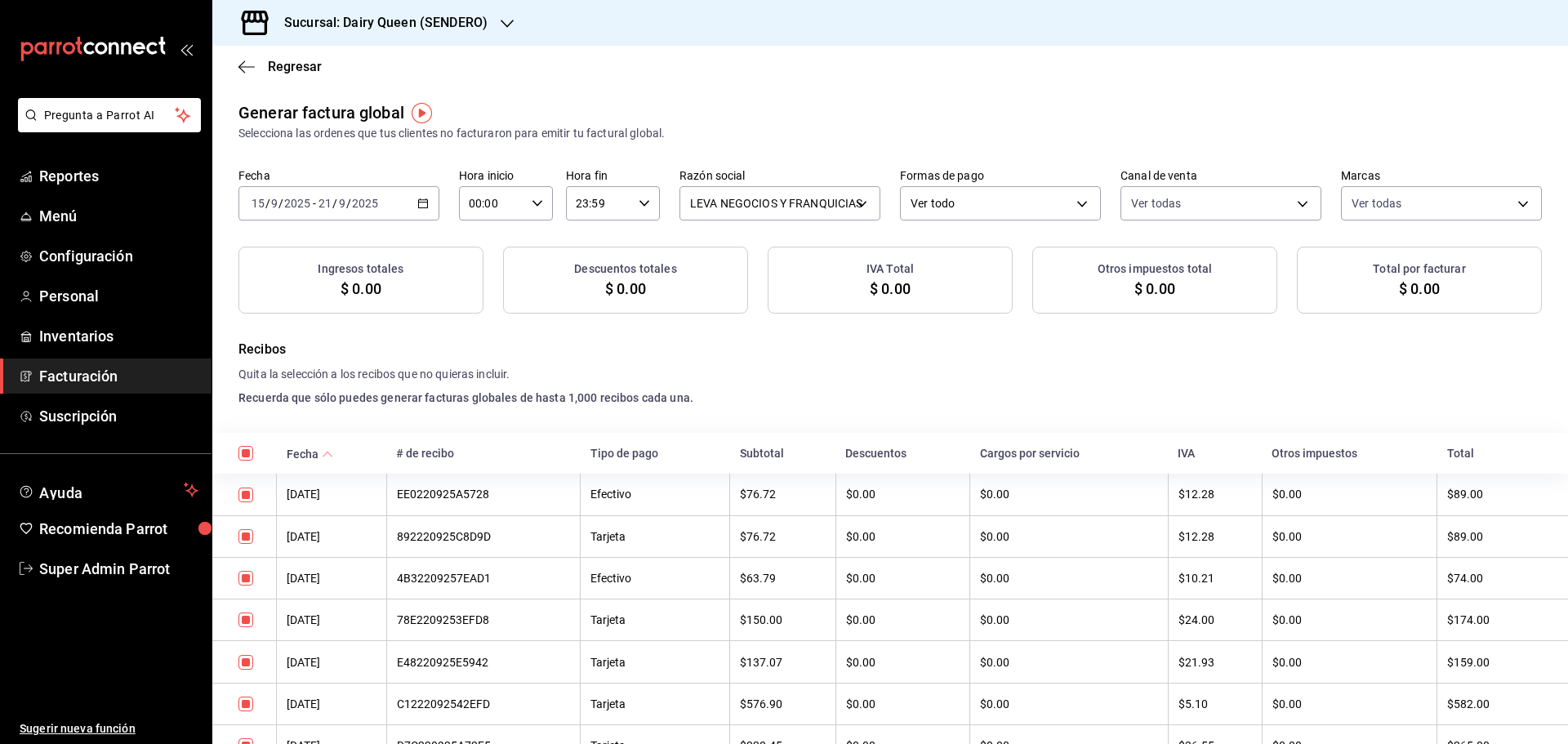
checkbox input "true"
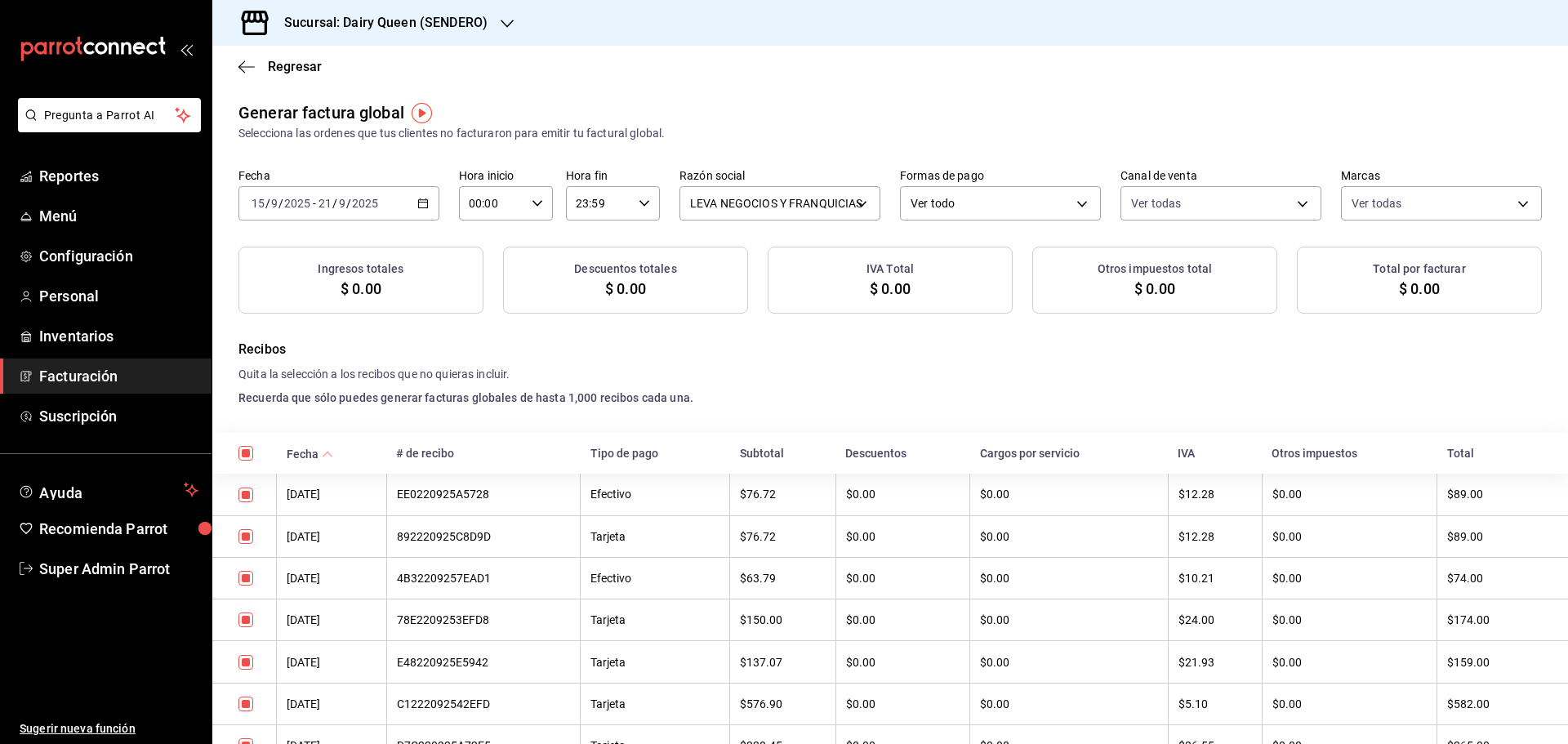
checkbox input "true"
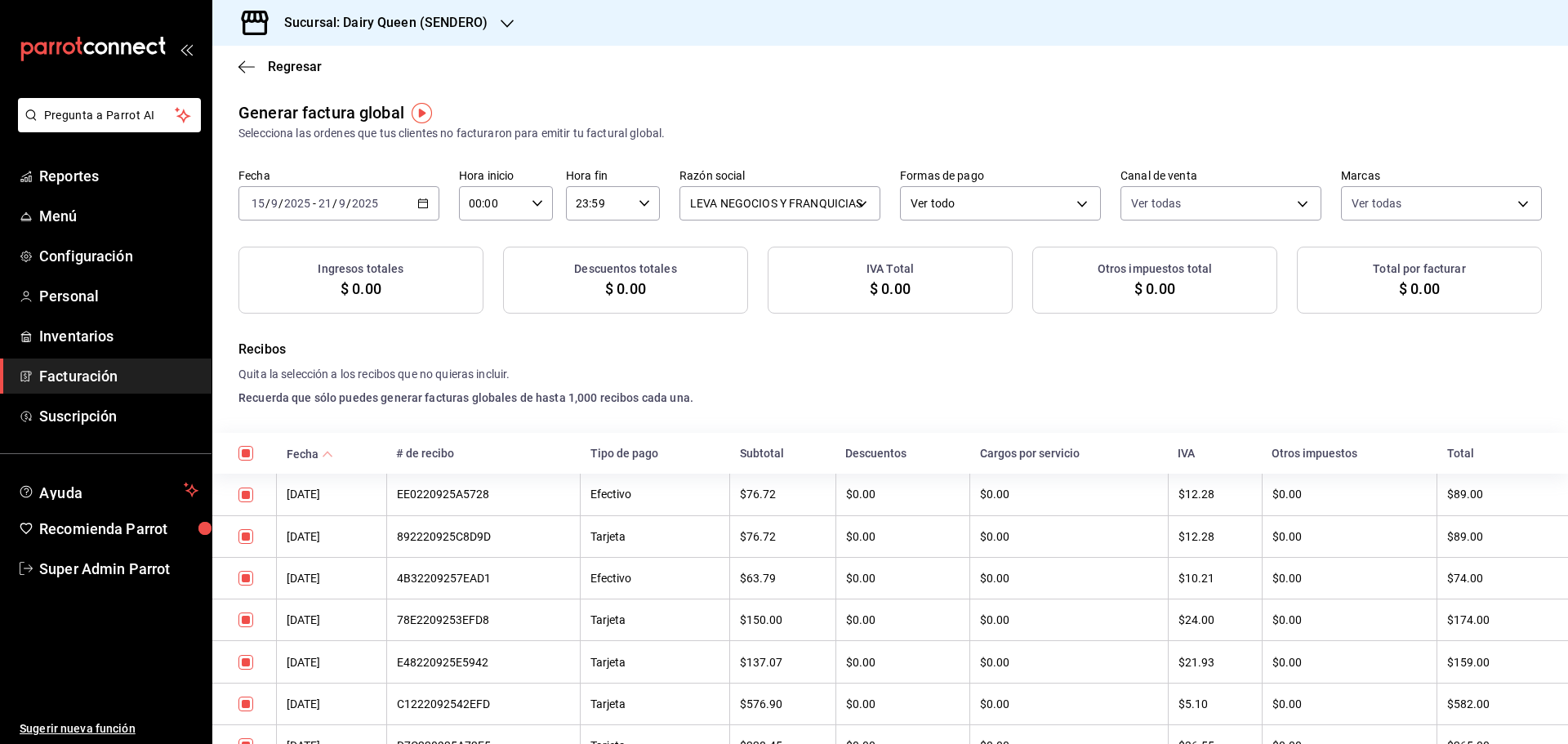
checkbox input "true"
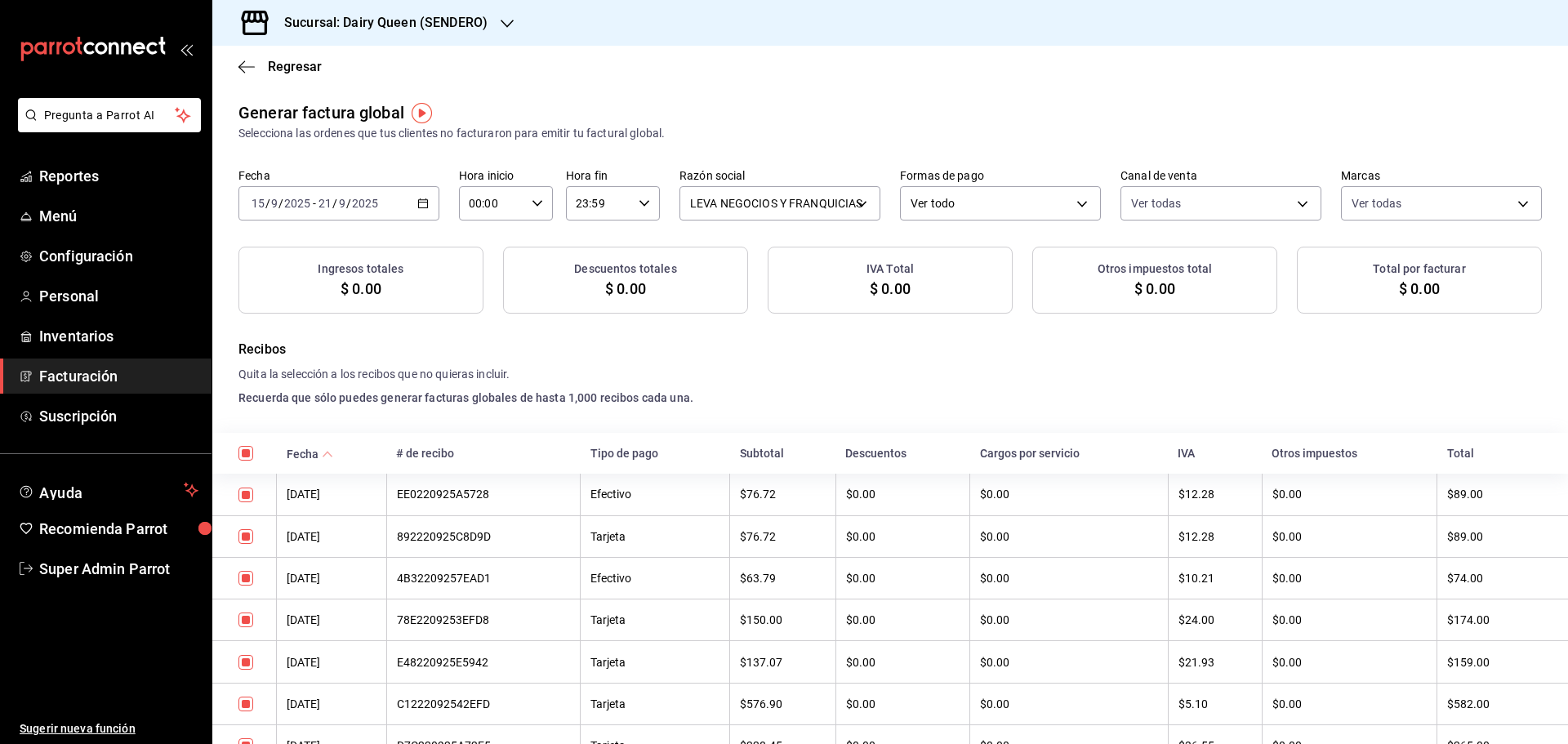
checkbox input "true"
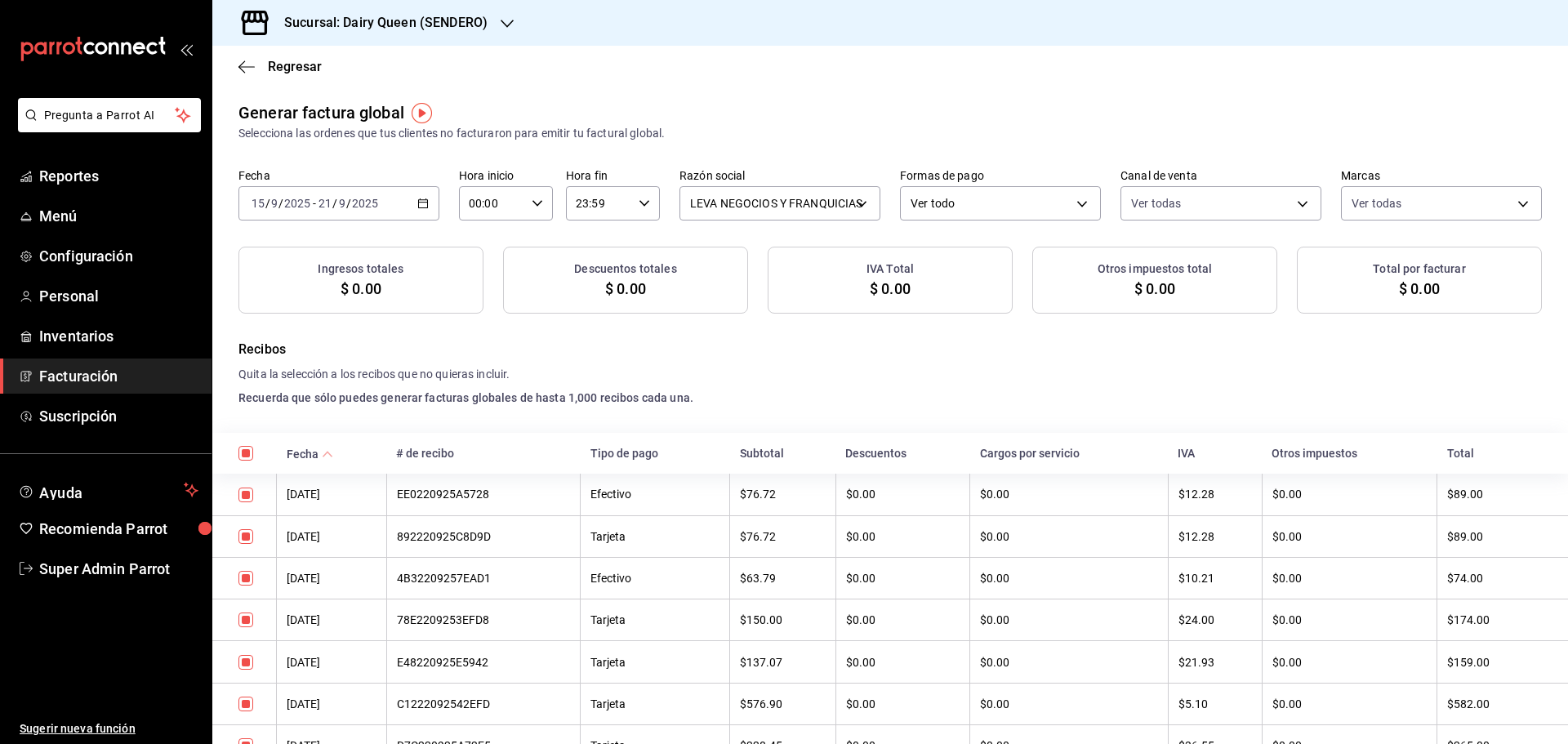
checkbox input "true"
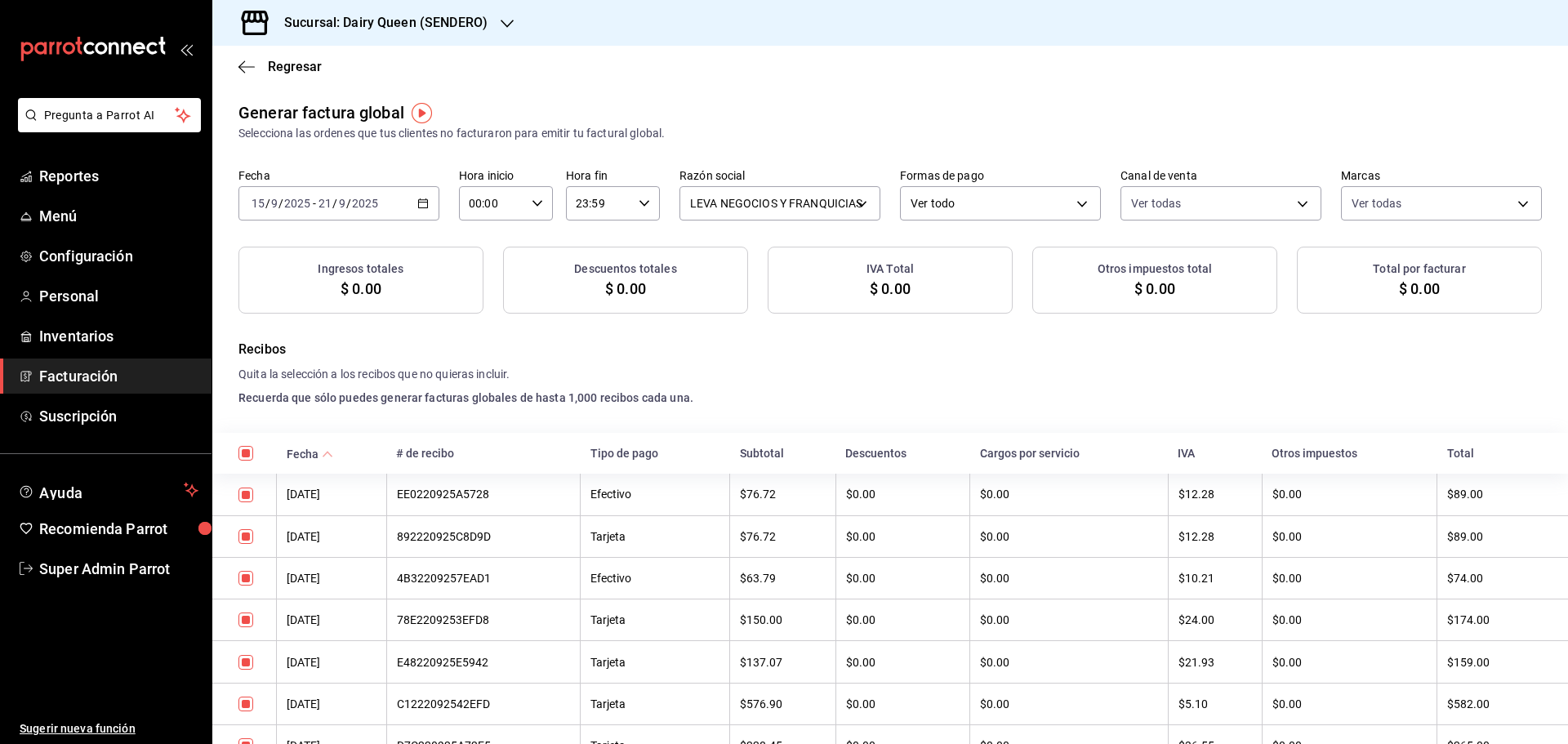
checkbox input "true"
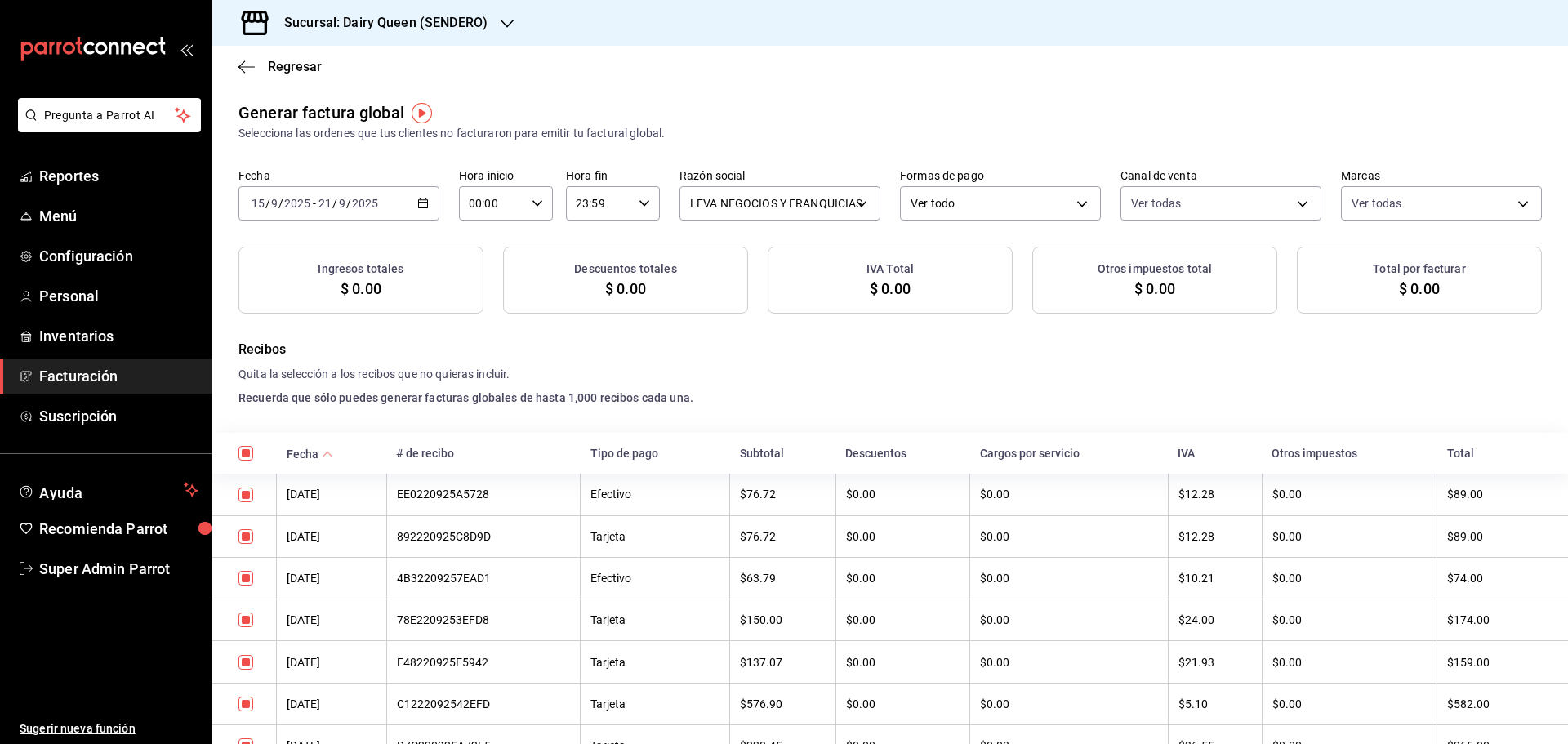
checkbox input "true"
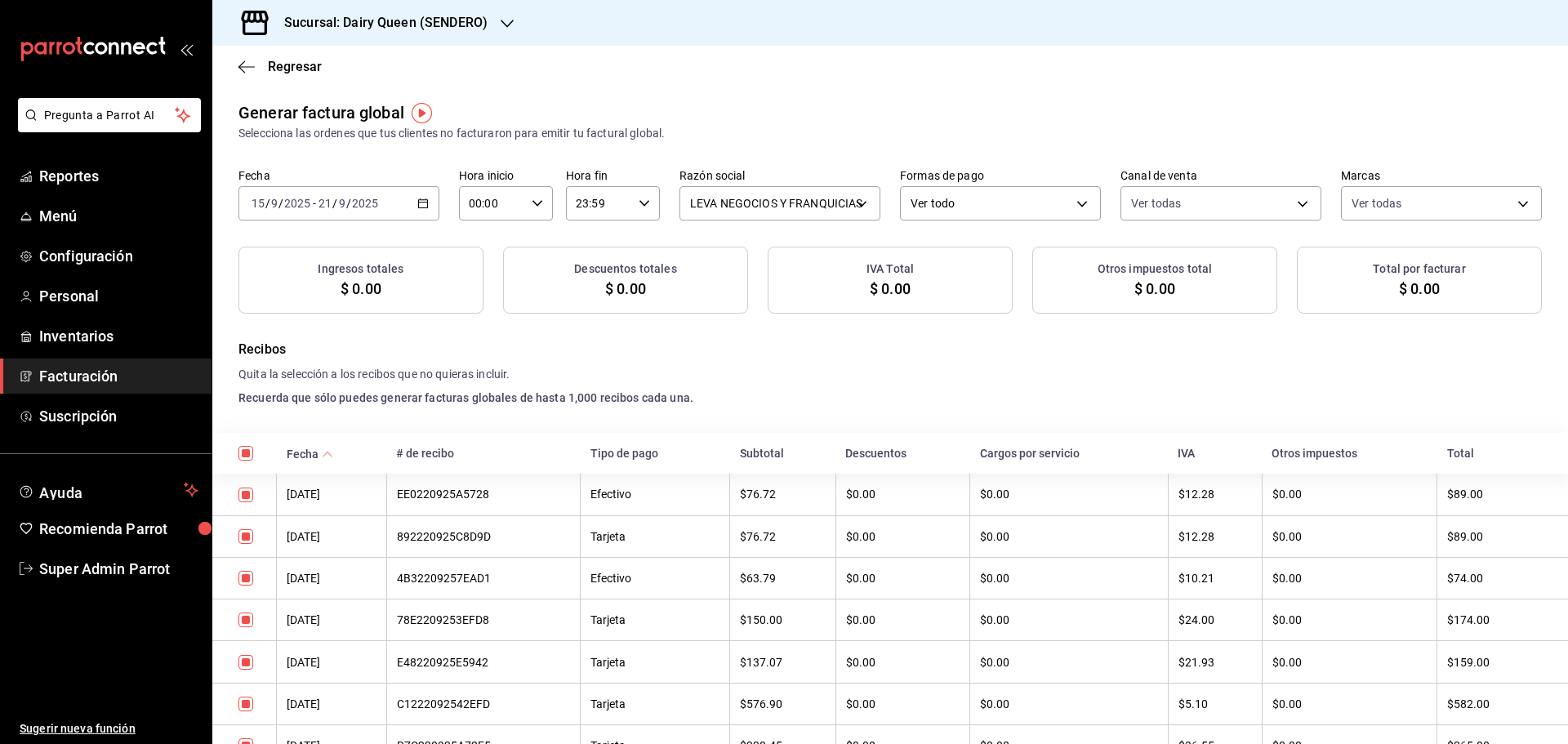
checkbox input "true"
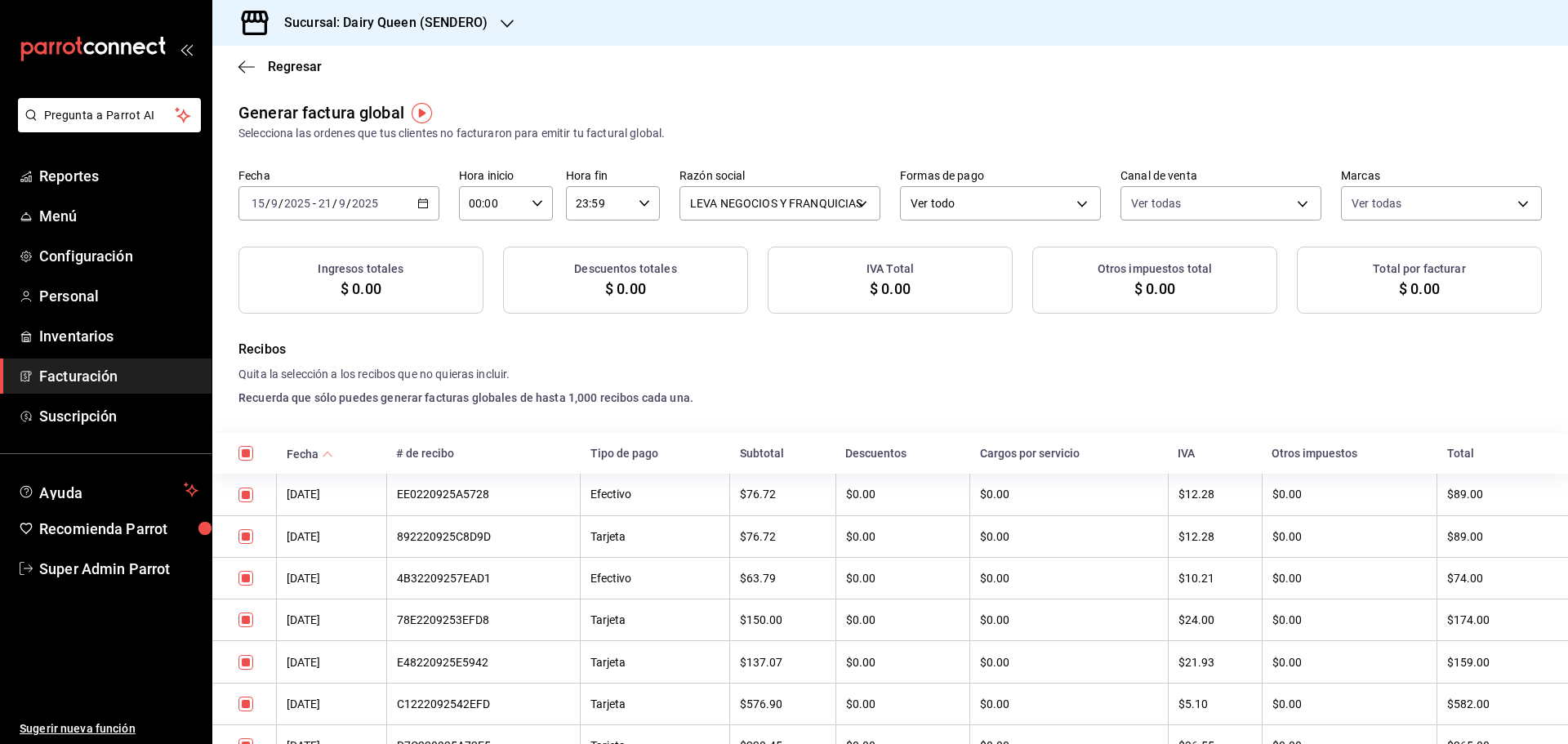
checkbox input "true"
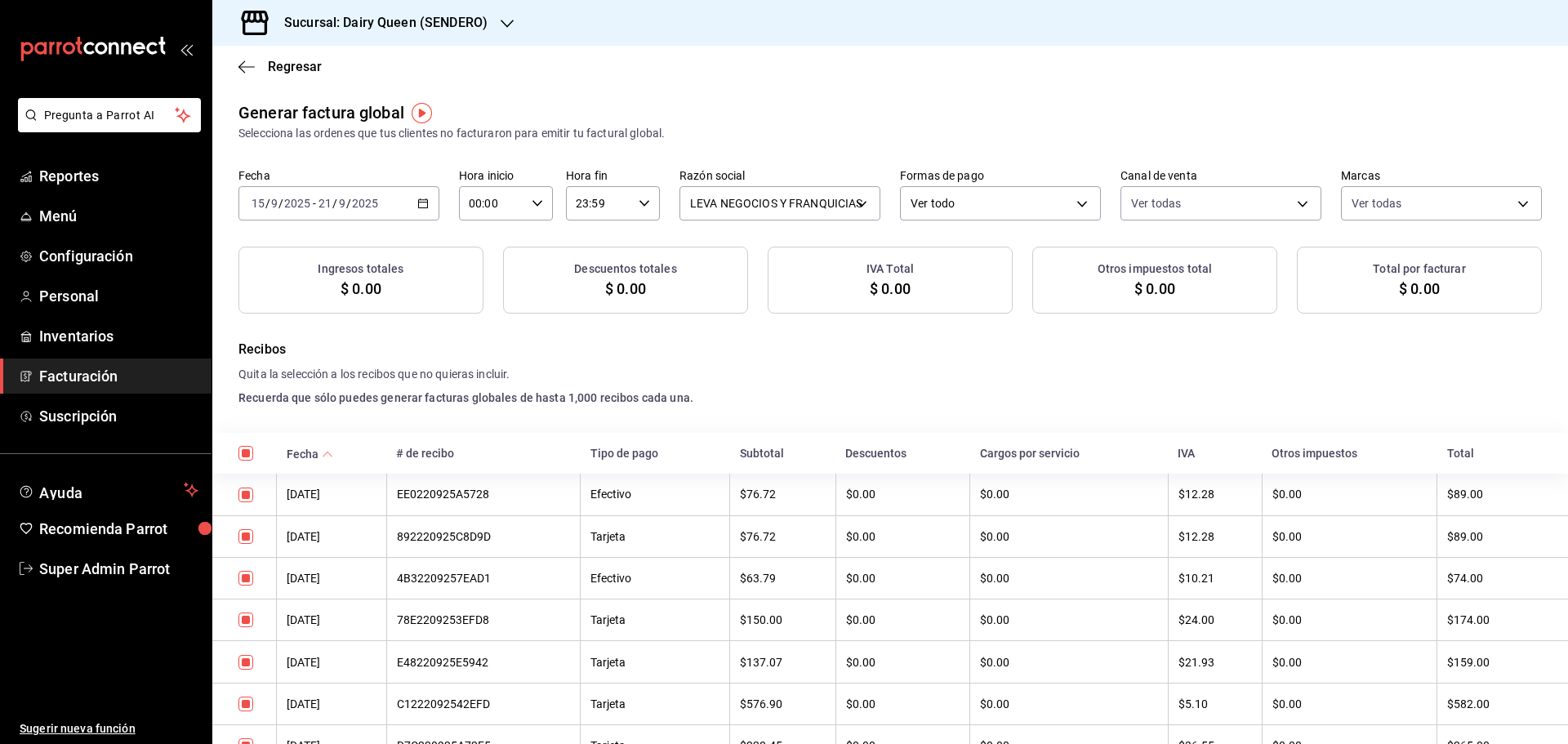
checkbox input "true"
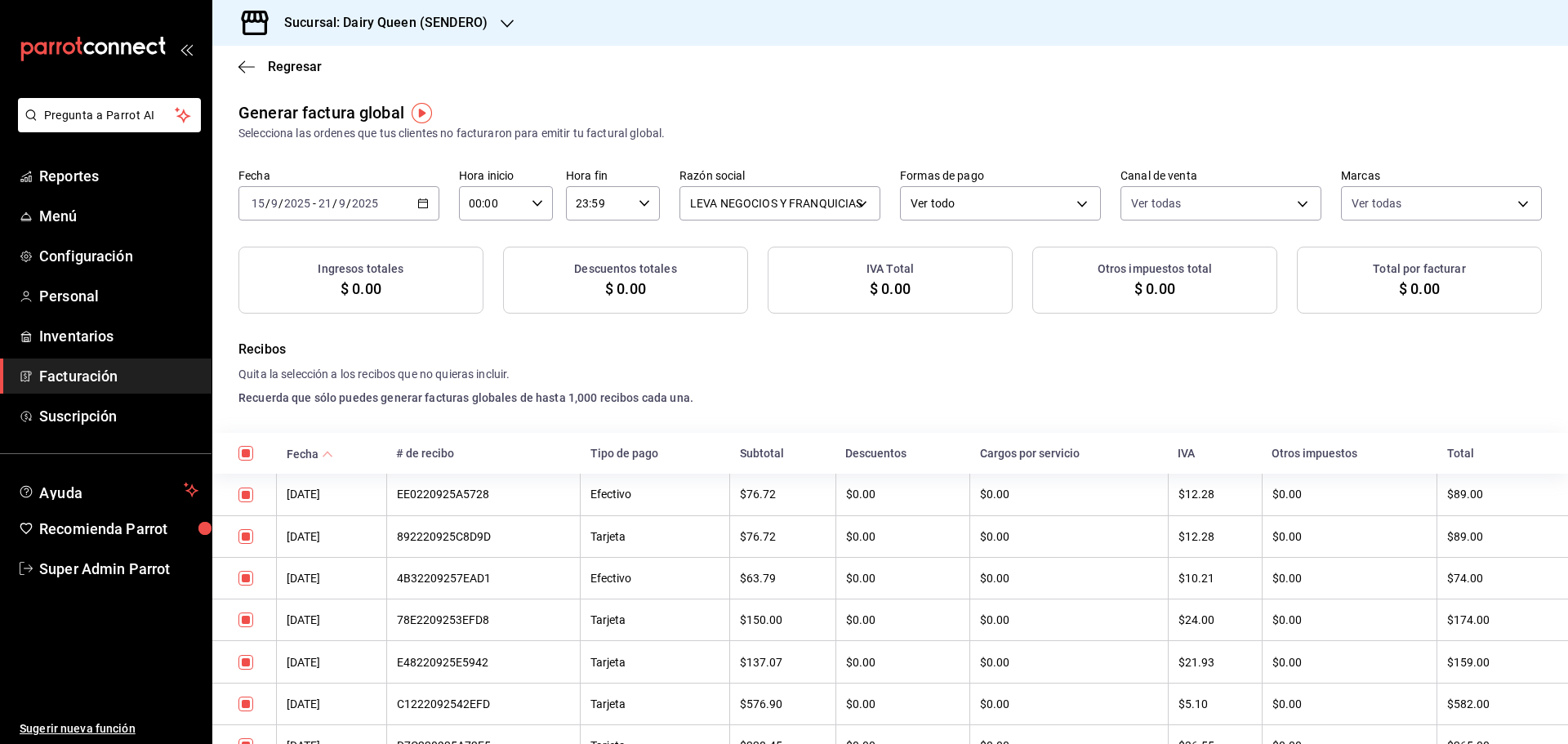
checkbox input "true"
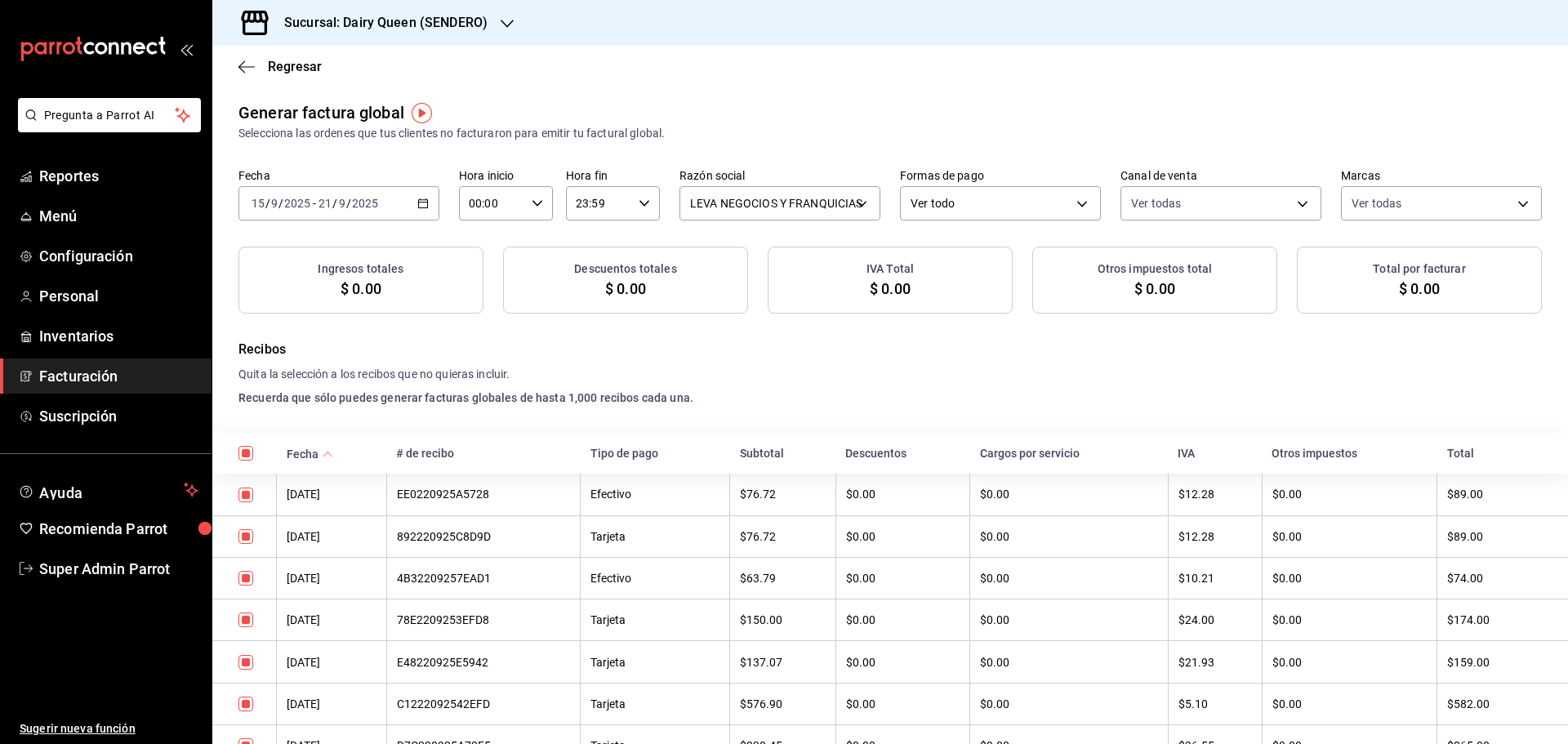
checkbox input "true"
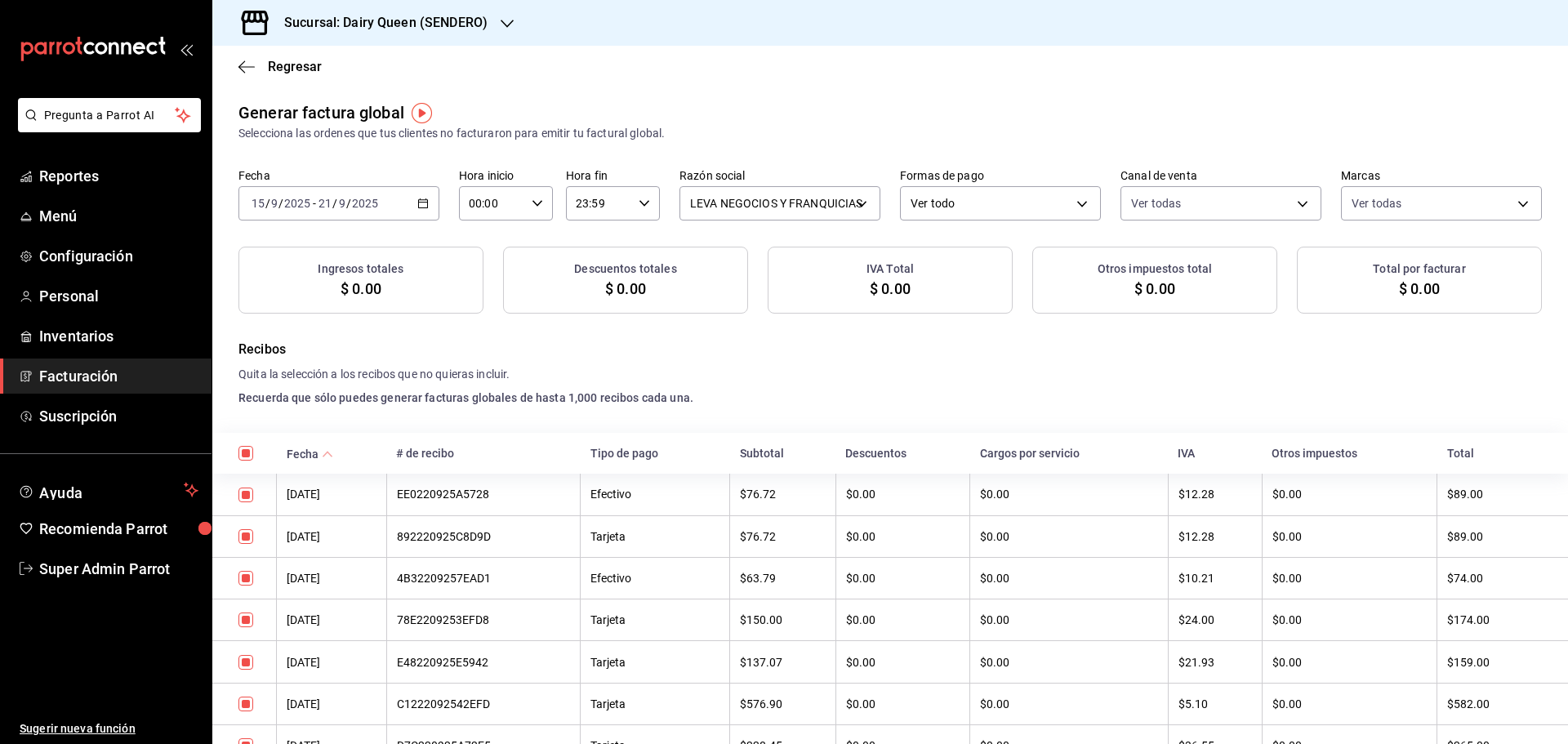
checkbox input "true"
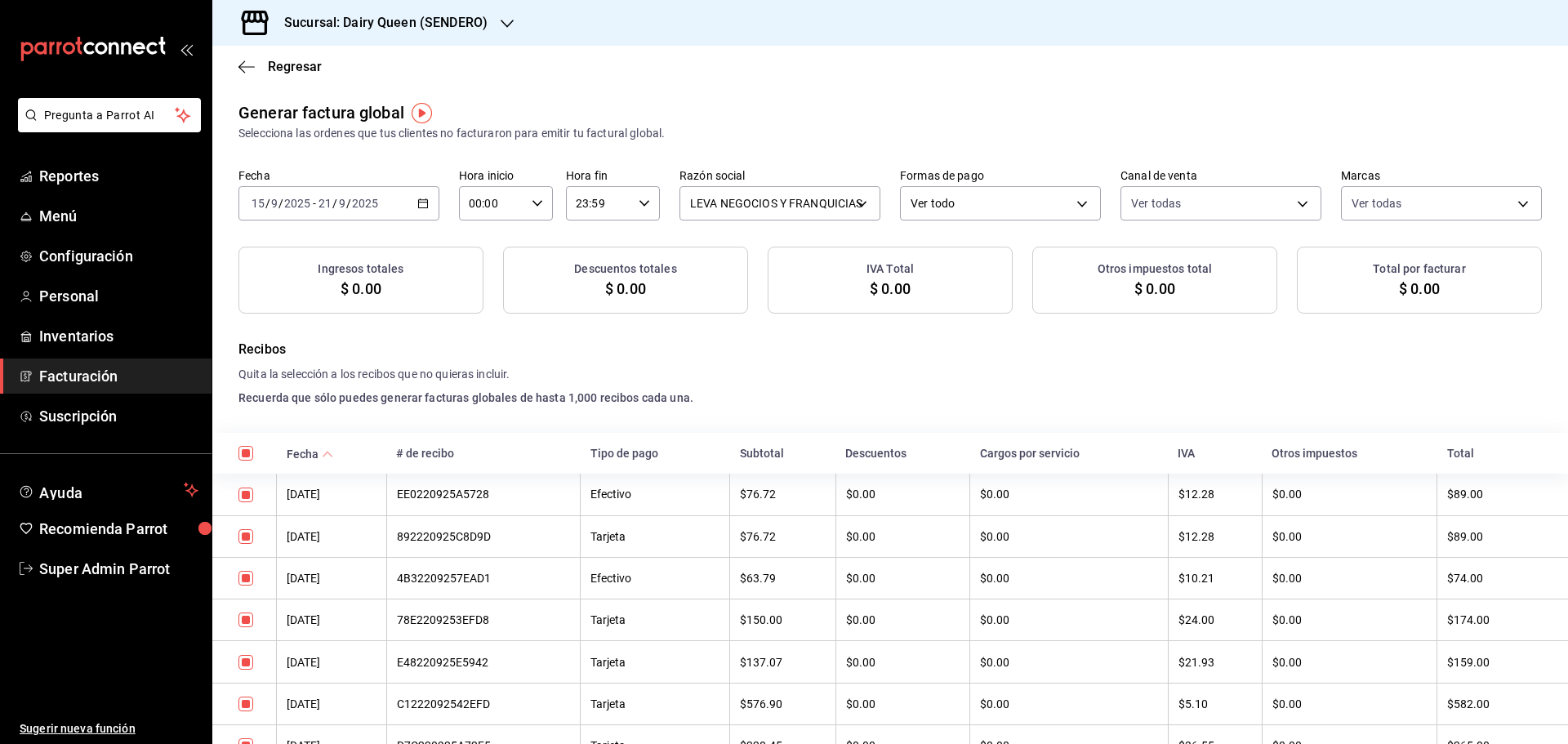
checkbox input "true"
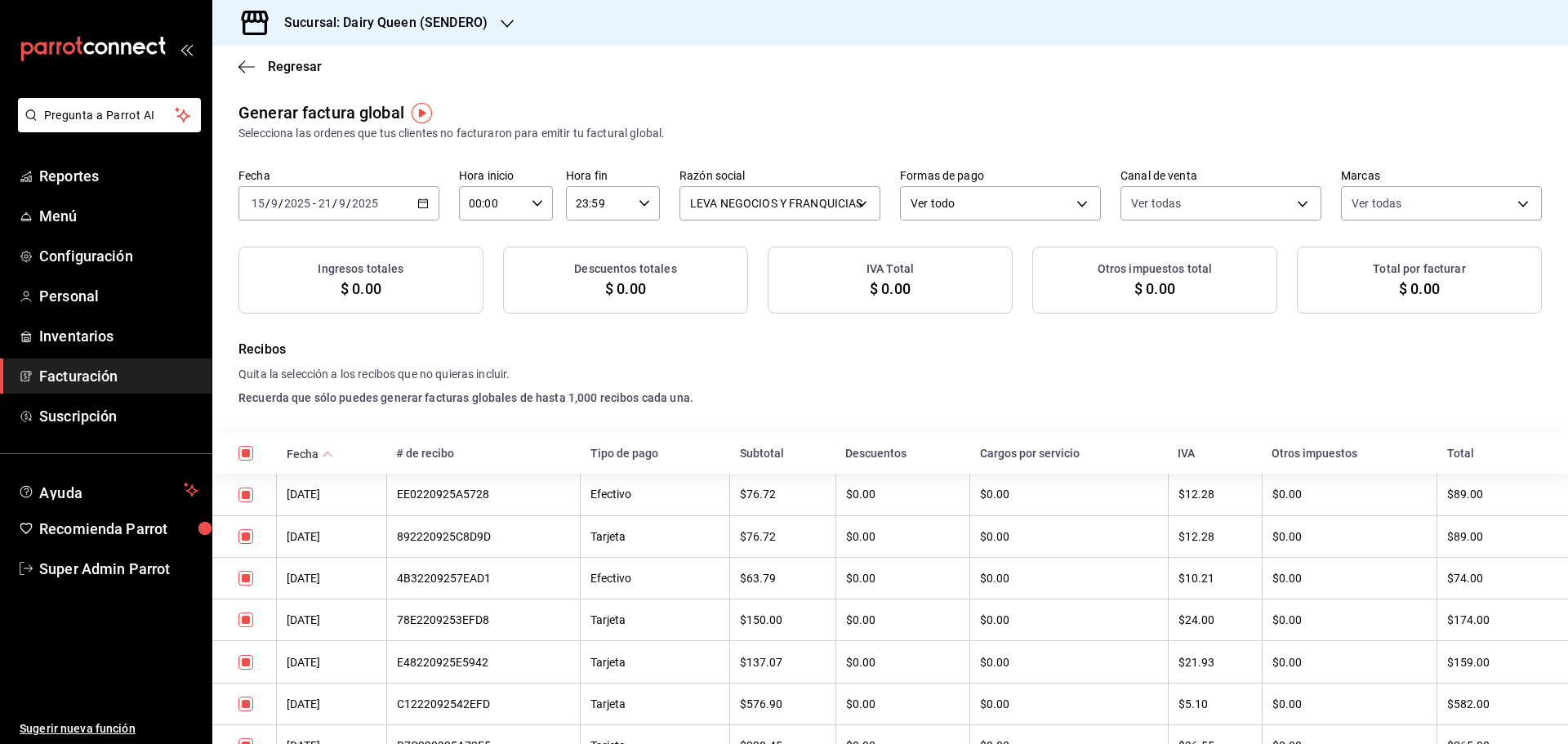
checkbox input "true"
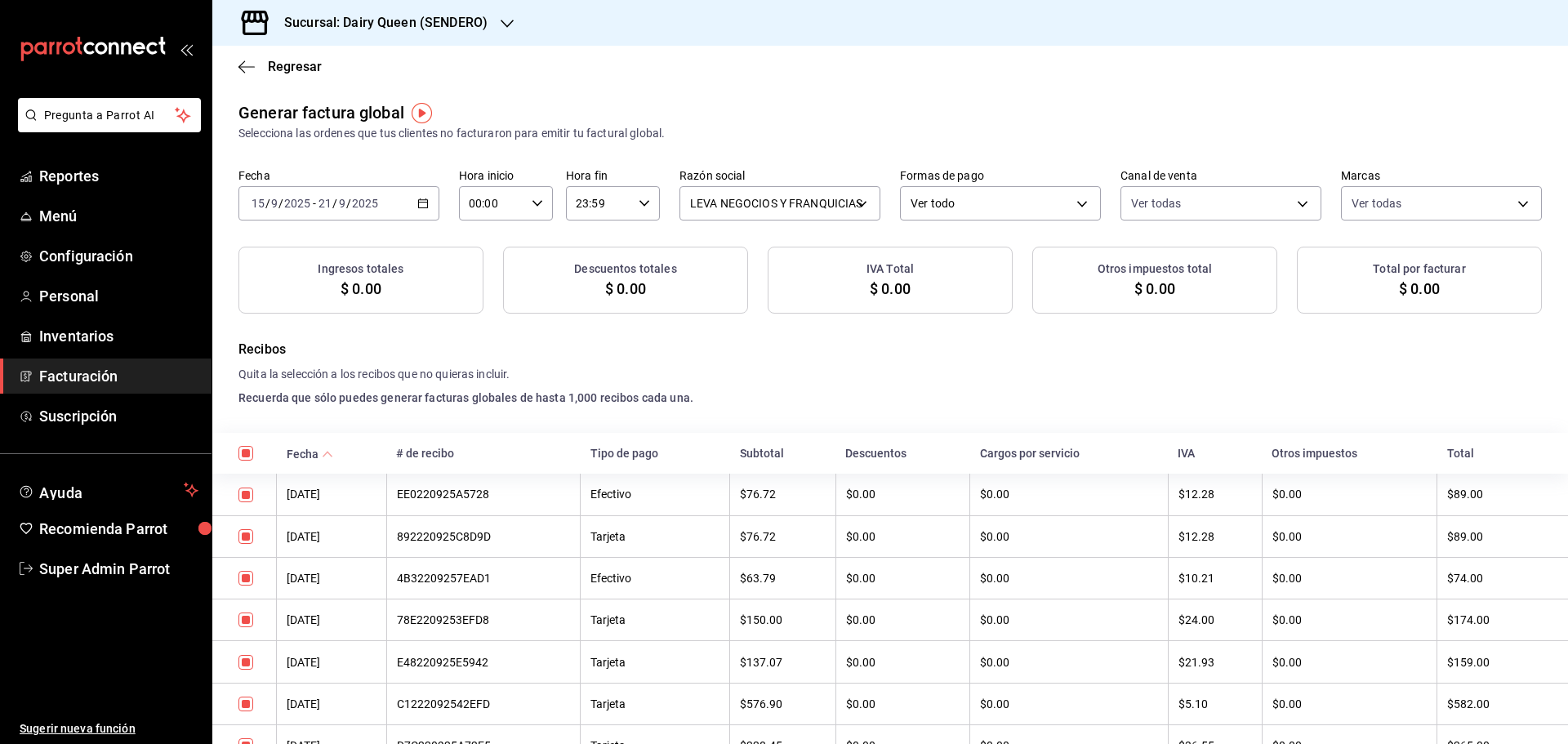
checkbox input "true"
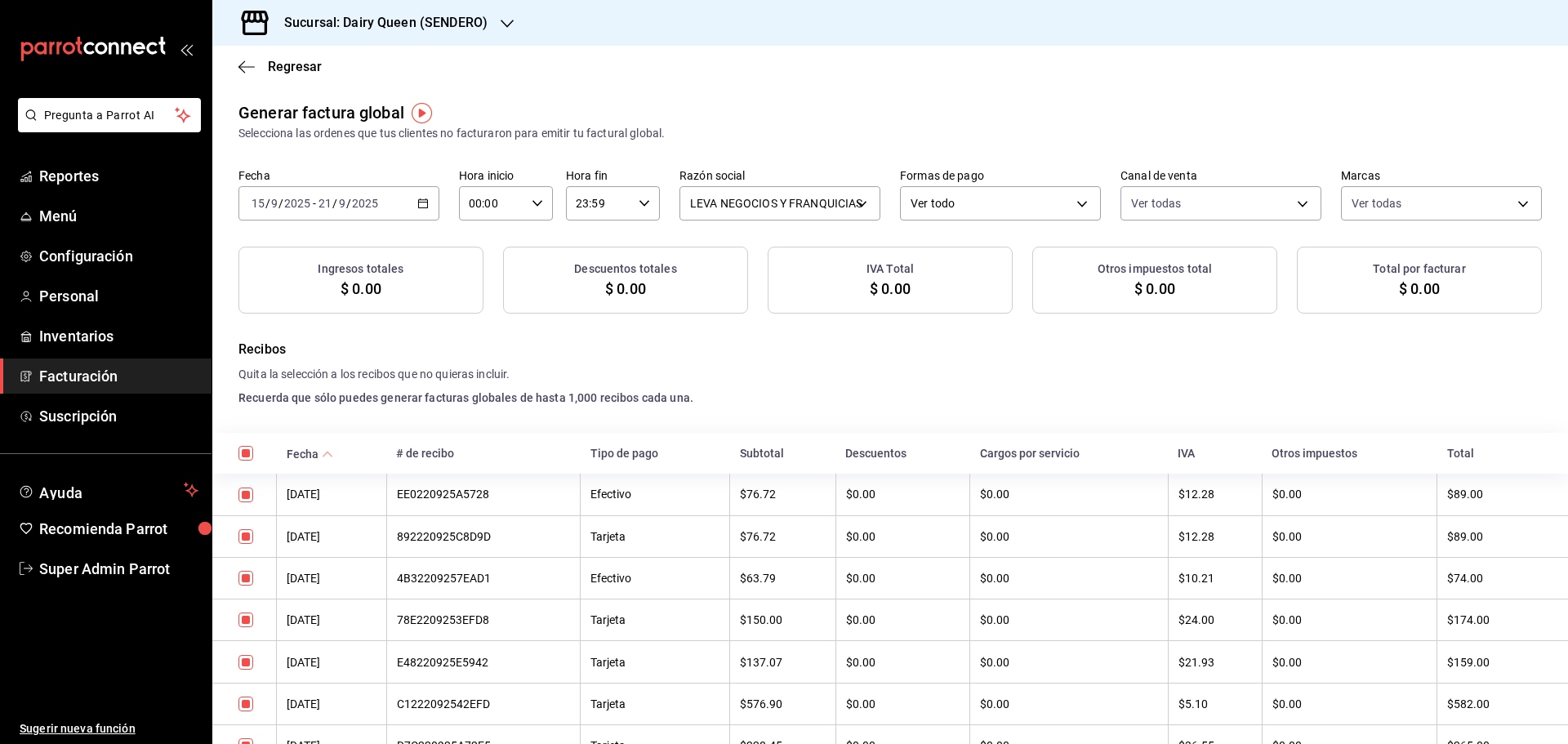
checkbox input "true"
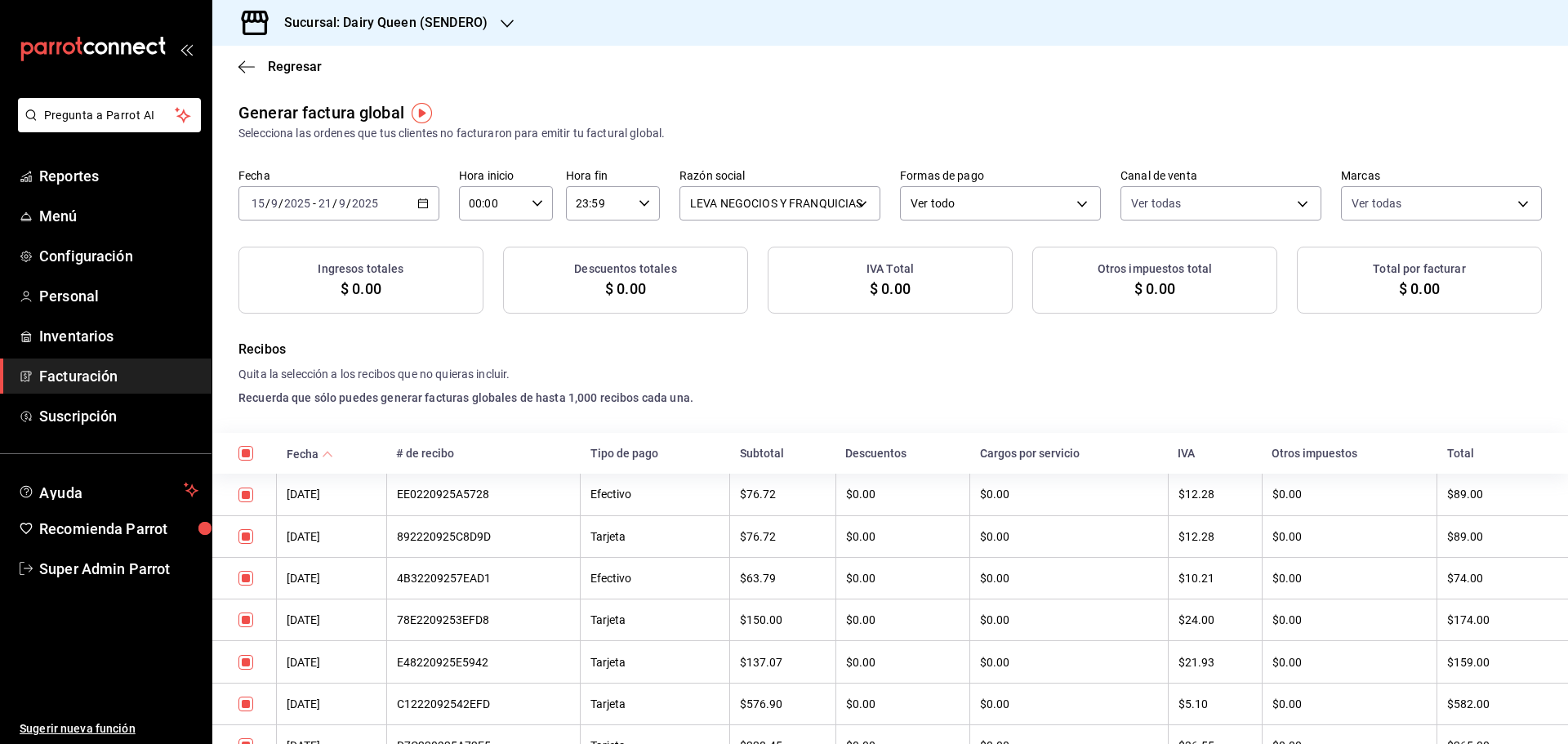
checkbox input "true"
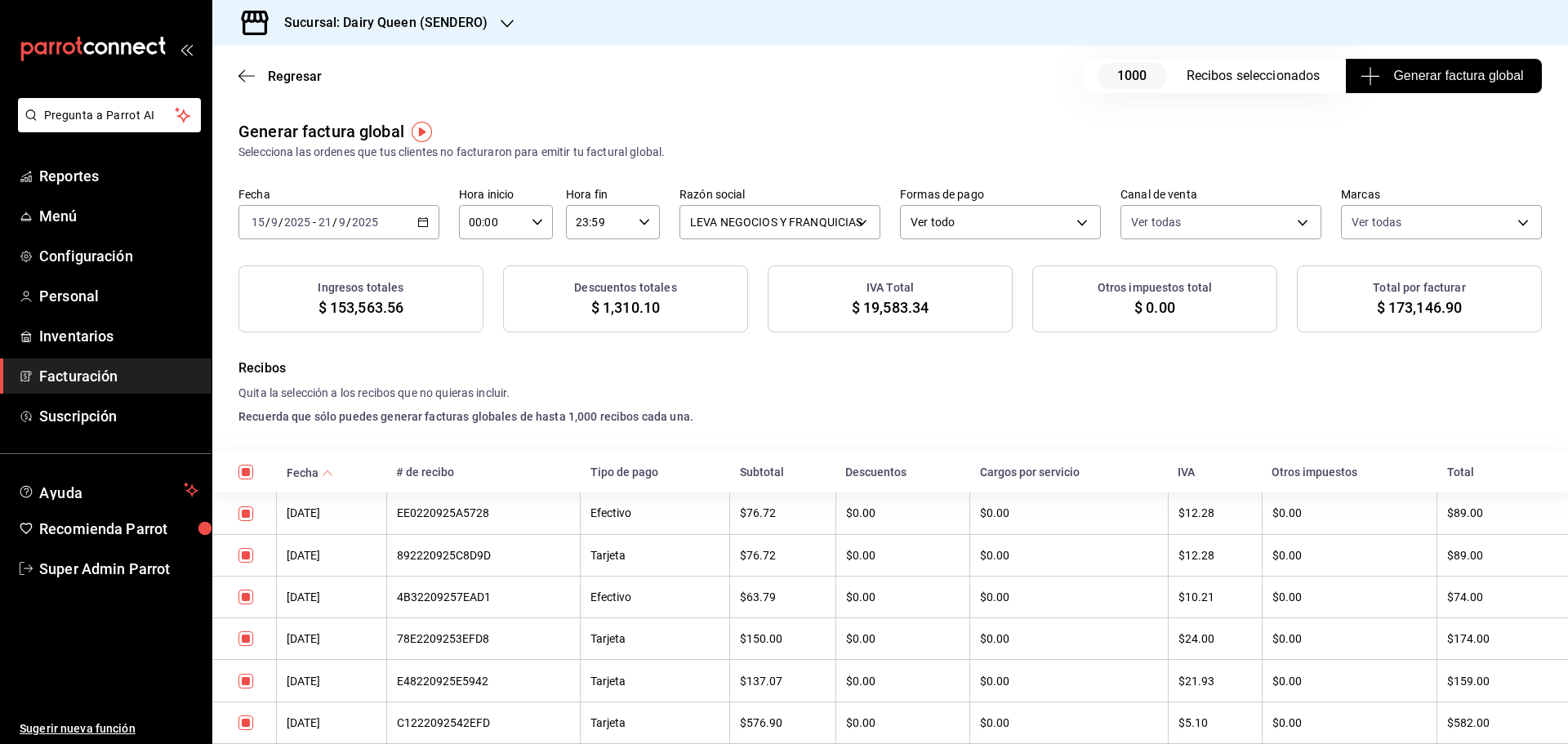
click at [1391, 309] on span "$ 173,146.90" at bounding box center [1419, 307] width 85 height 22
click at [866, 411] on h4 "Recuerda que sólo puedes generar facturas globales de hasta 1,000 recibos cada …" at bounding box center [889, 416] width 1303 height 17
click at [1003, 101] on div "Regresar 1000 Recibos seleccionados Generar factura global" at bounding box center [890, 76] width 1356 height 61
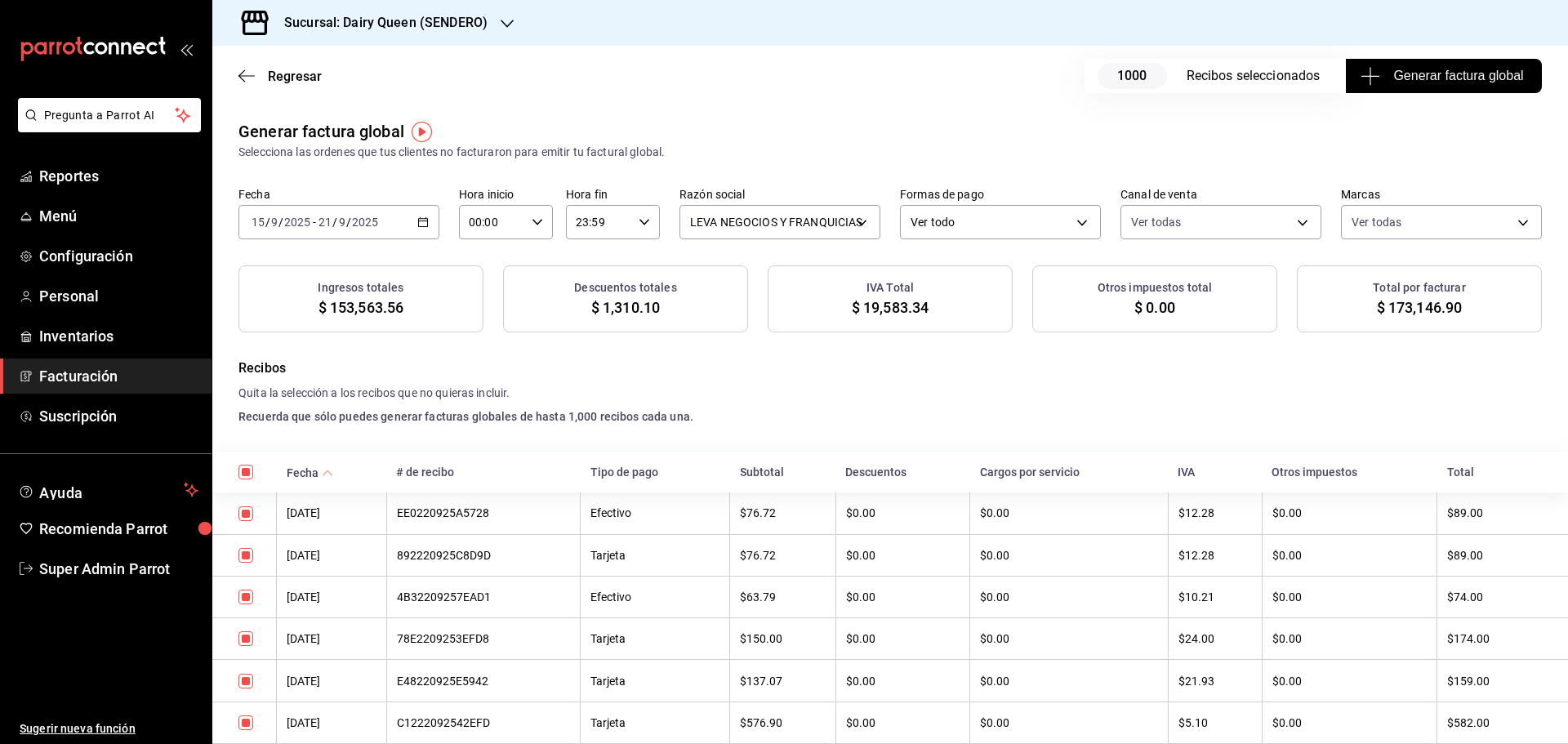
click at [876, 76] on div "Regresar 1000 Recibos seleccionados Generar factura global" at bounding box center [890, 76] width 1356 height 61
